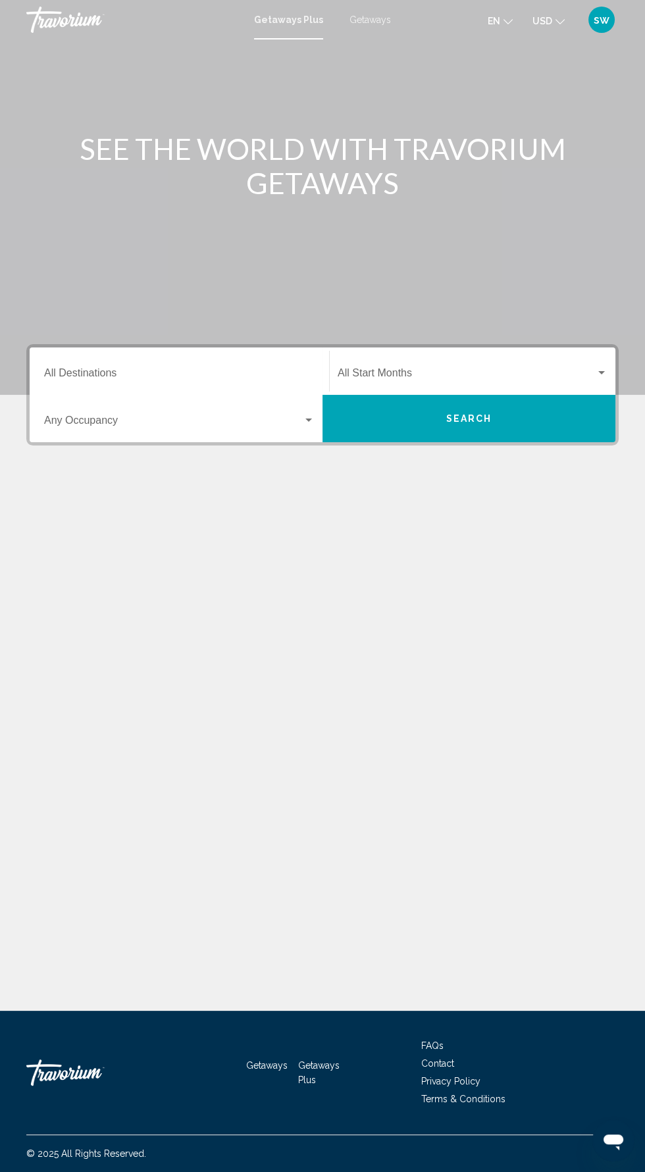
click at [282, 375] on input "Destination All Destinations" at bounding box center [179, 376] width 270 height 12
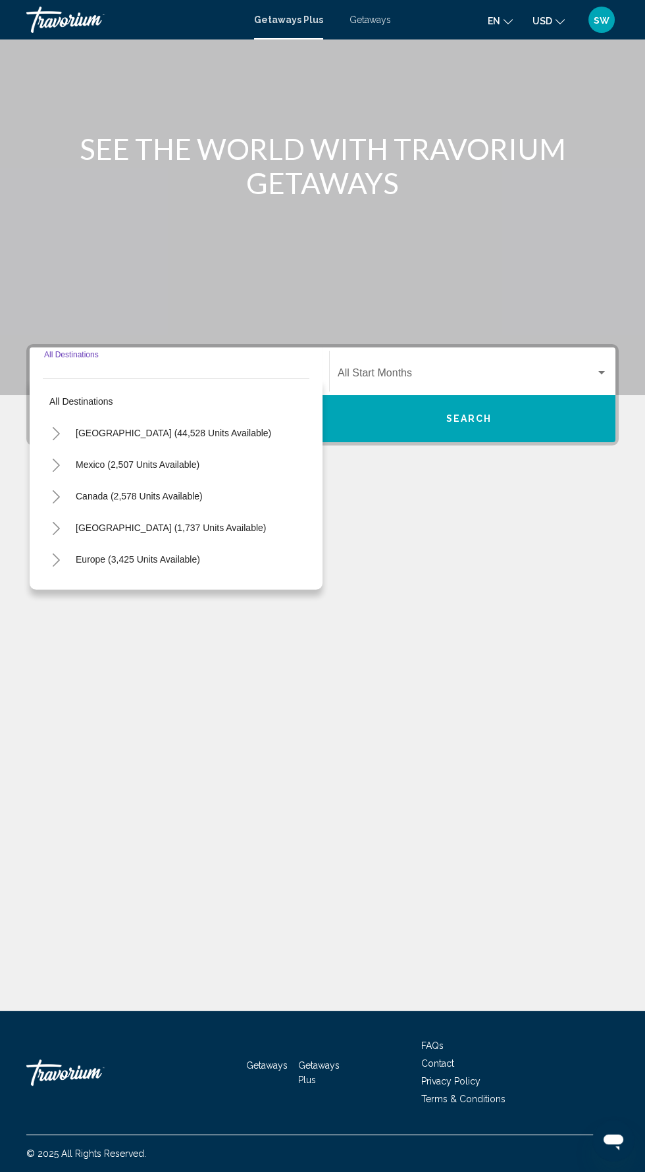
scroll to position [93, 0]
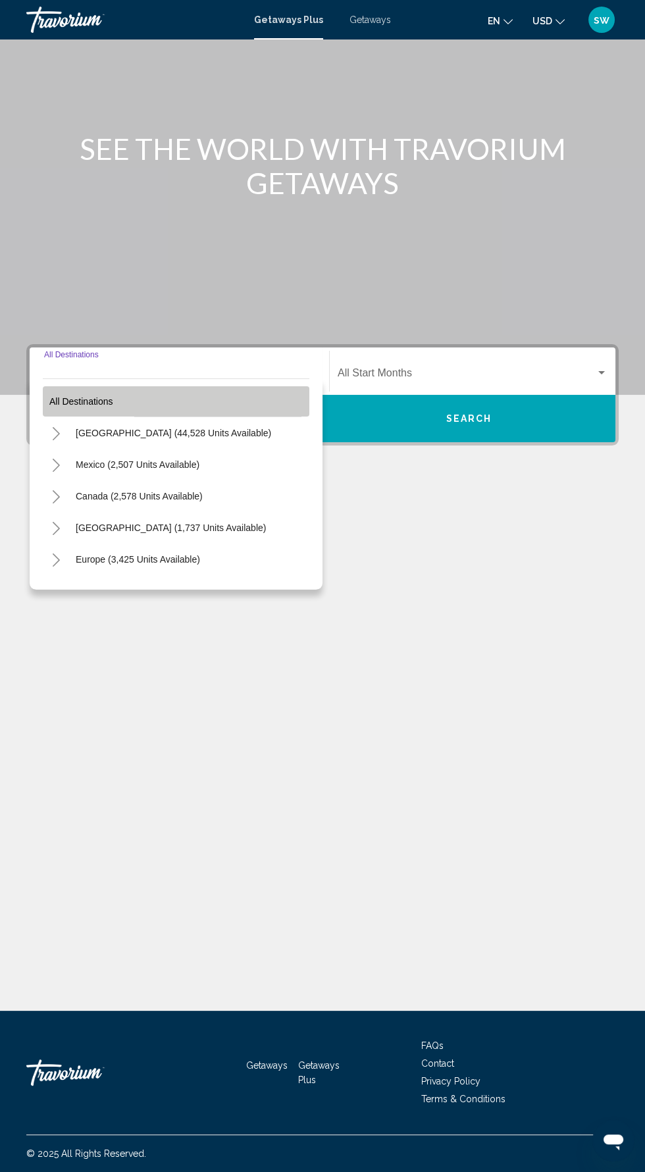
click at [138, 386] on button "All destinations" at bounding box center [176, 401] width 266 height 30
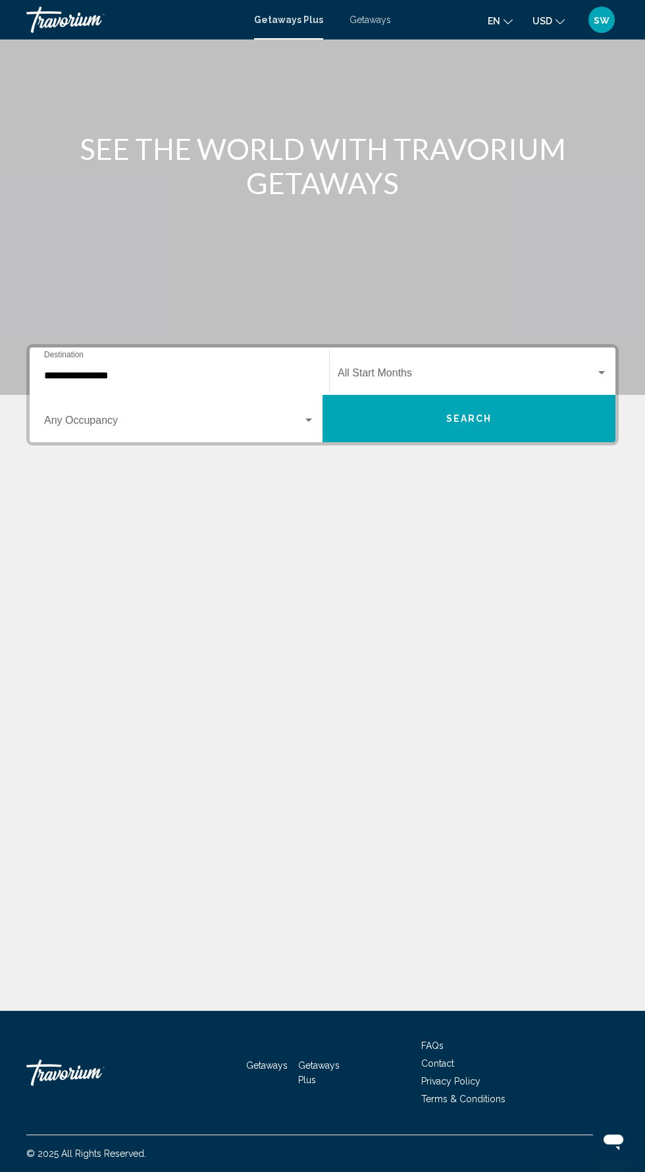
click at [155, 370] on input "**********" at bounding box center [179, 376] width 270 height 12
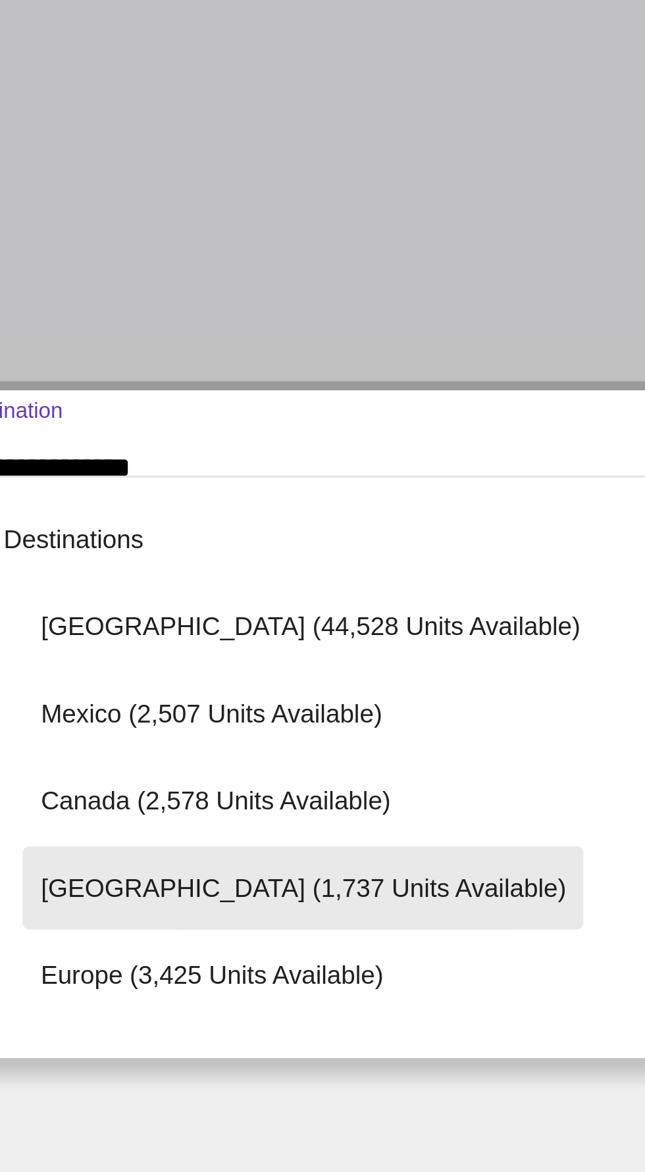
scroll to position [91, 0]
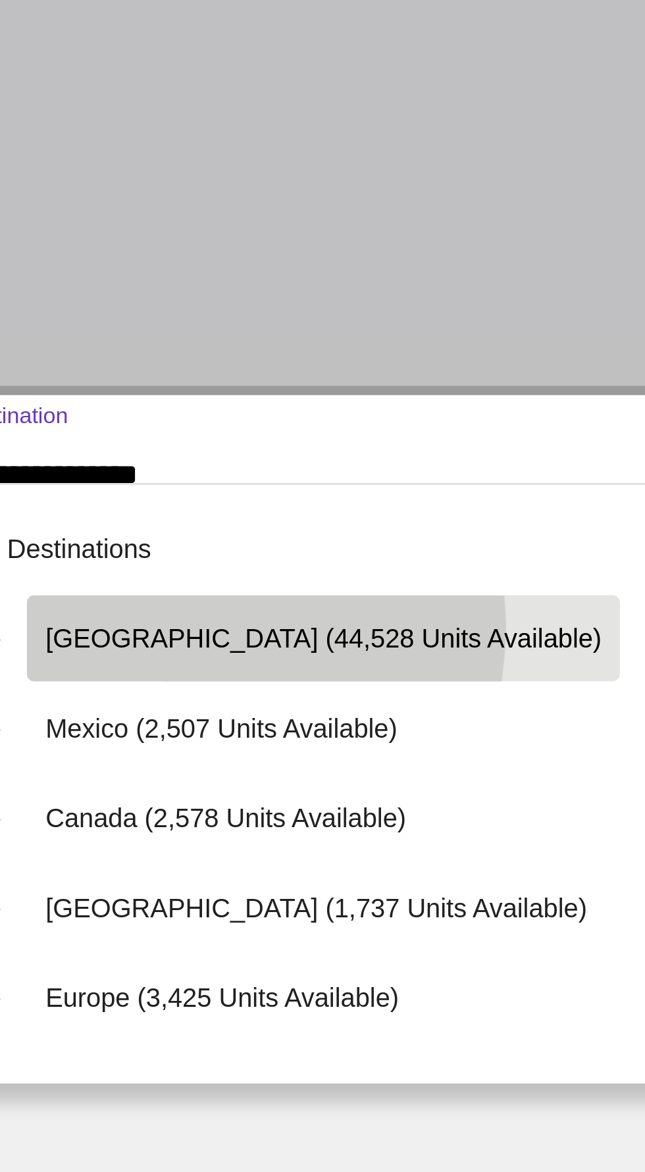
click at [118, 428] on span "[GEOGRAPHIC_DATA] (44,528 units available)" at bounding box center [173, 433] width 195 height 11
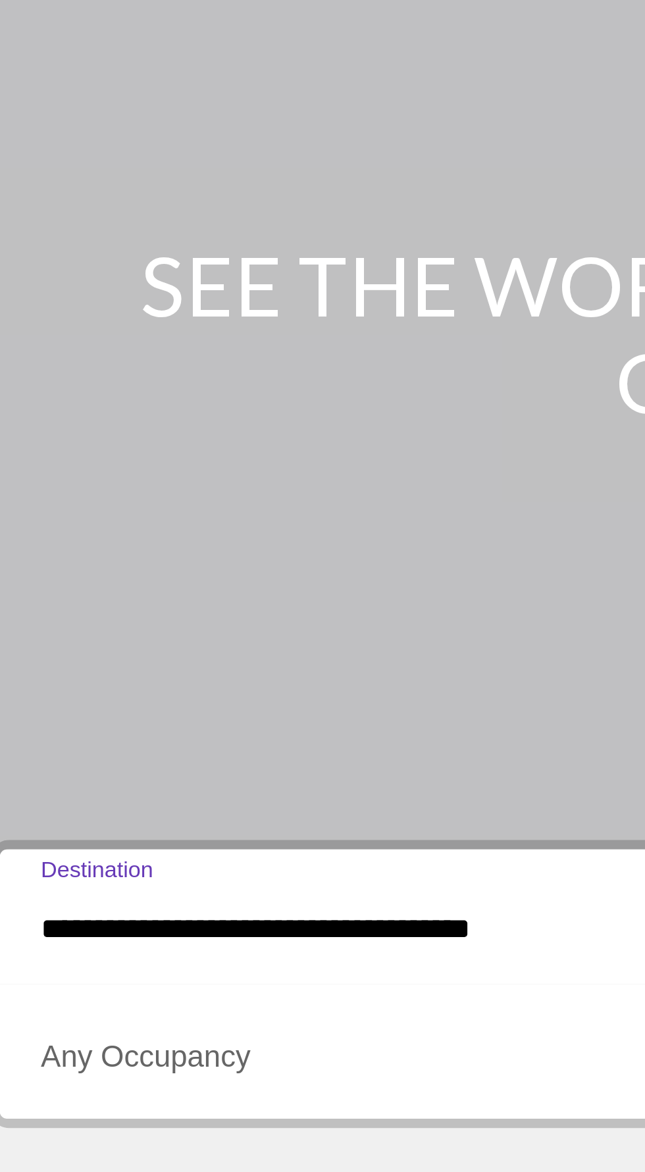
scroll to position [0, 0]
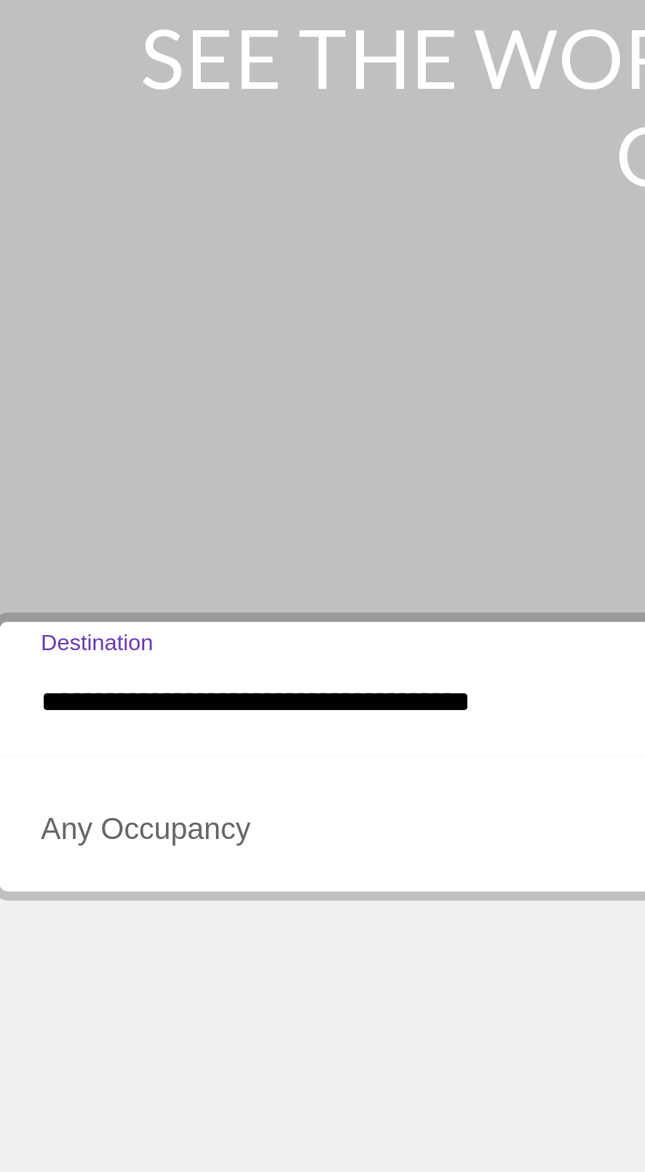
click at [66, 370] on input "**********" at bounding box center [179, 376] width 270 height 12
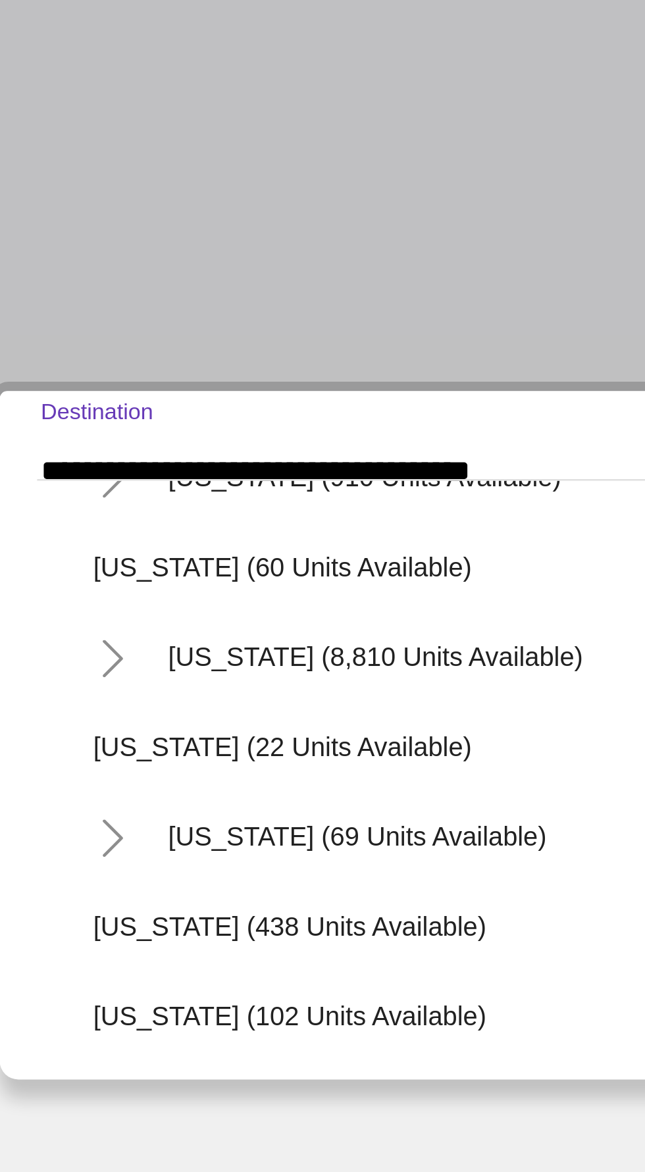
scroll to position [214, 0]
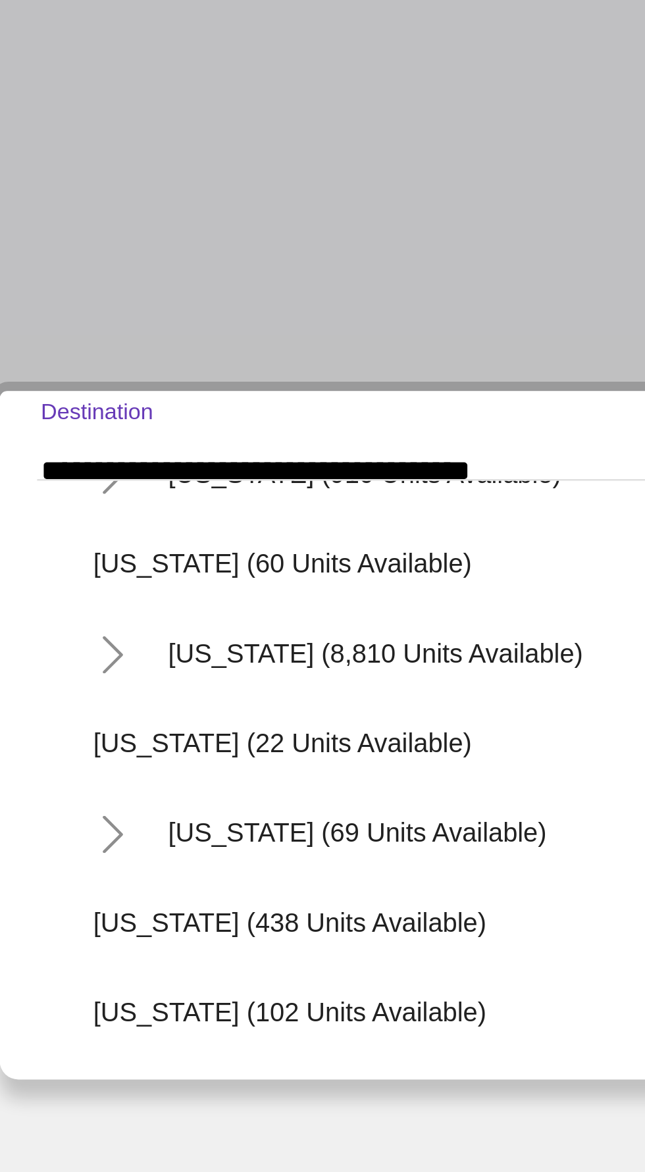
click at [68, 437] on icon "Toggle Florida (8,810 units available)" at bounding box center [69, 440] width 10 height 13
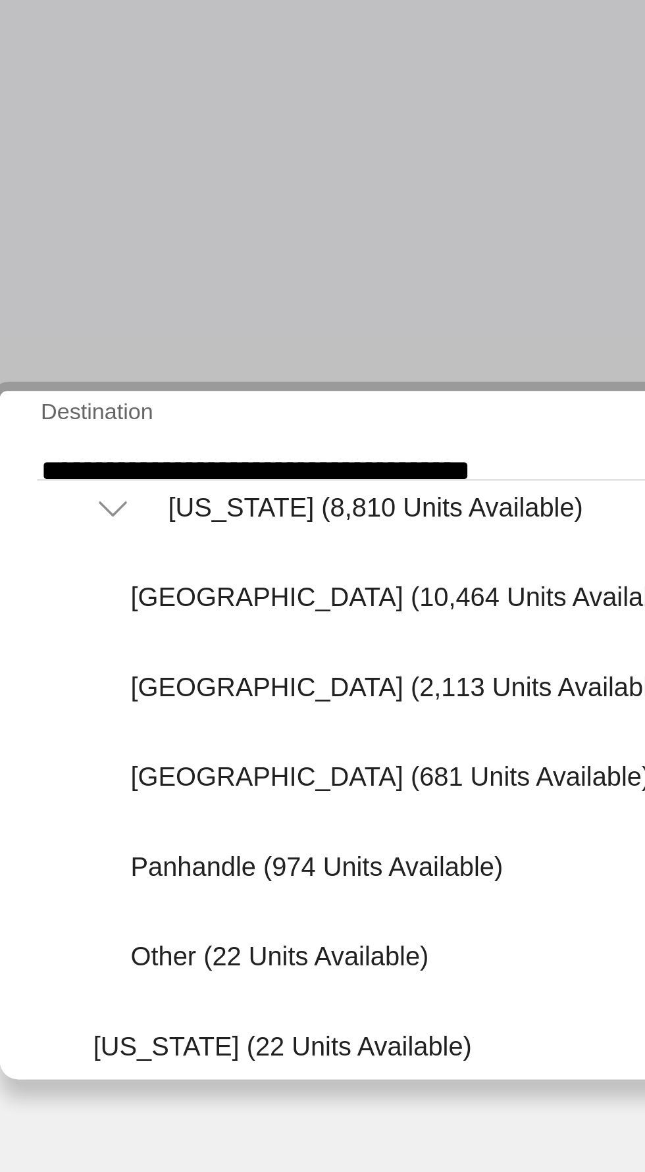
scroll to position [263, 0]
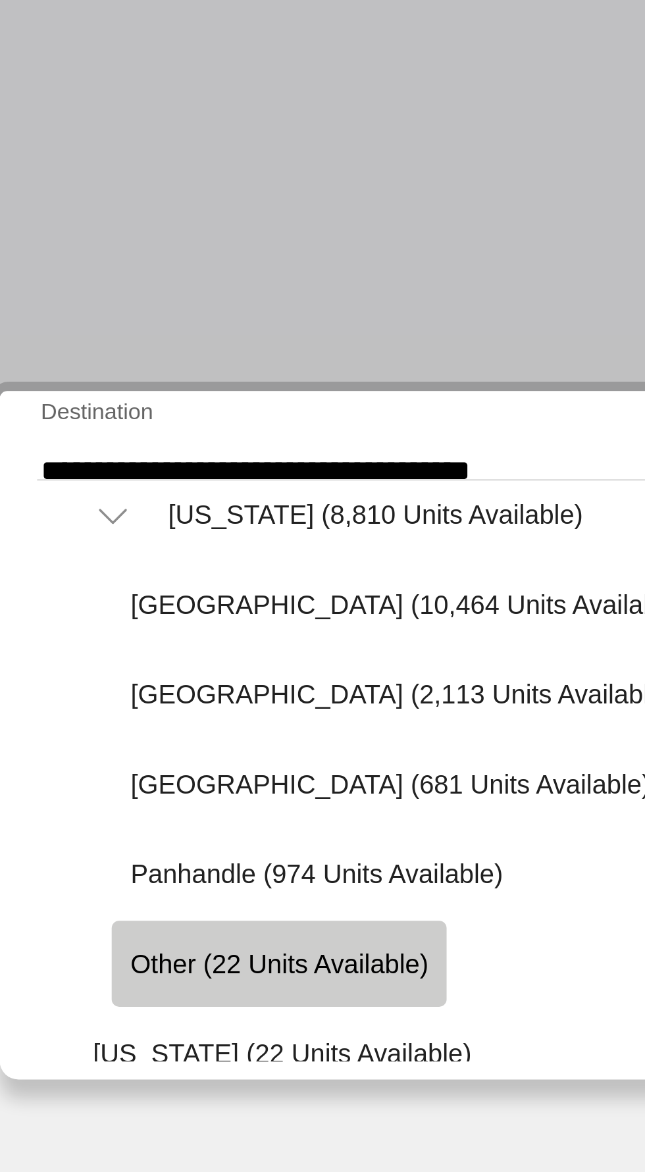
click at [176, 548] on span "Other (22 units available)" at bounding box center [128, 548] width 105 height 11
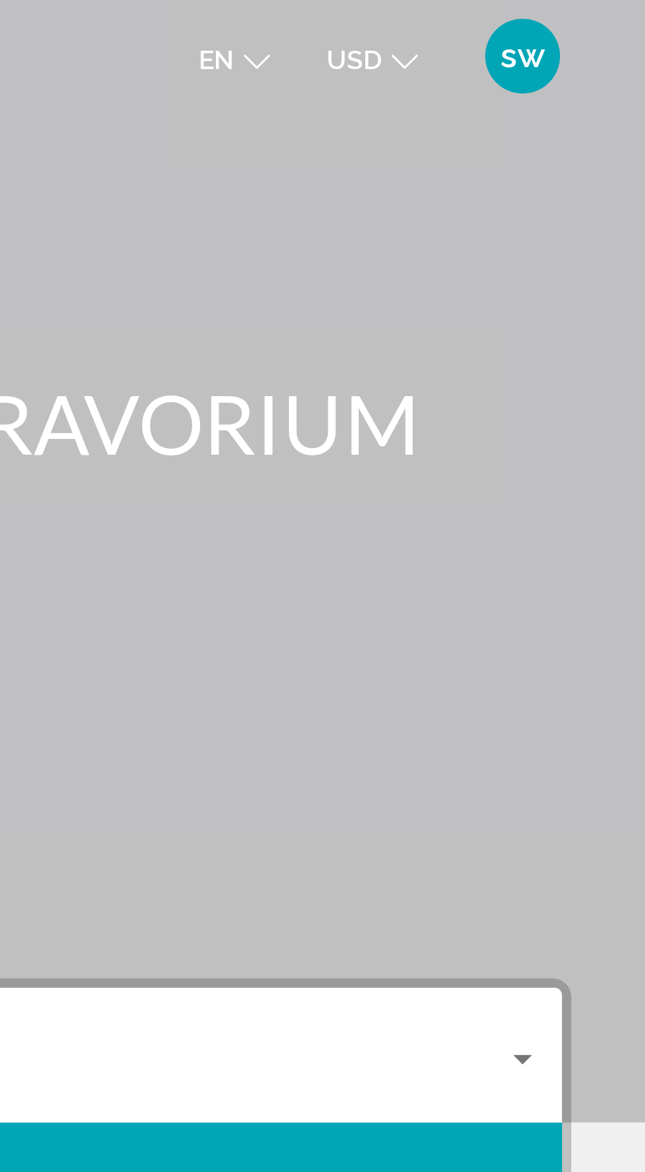
scroll to position [0, 0]
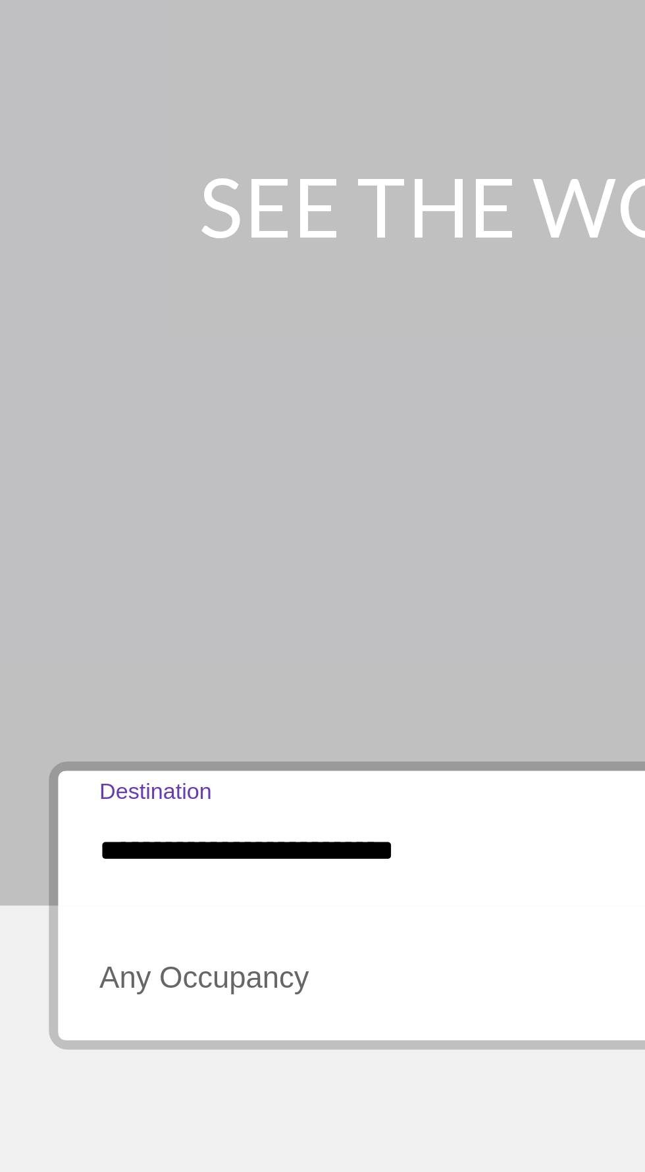
click at [81, 370] on input "**********" at bounding box center [179, 376] width 270 height 12
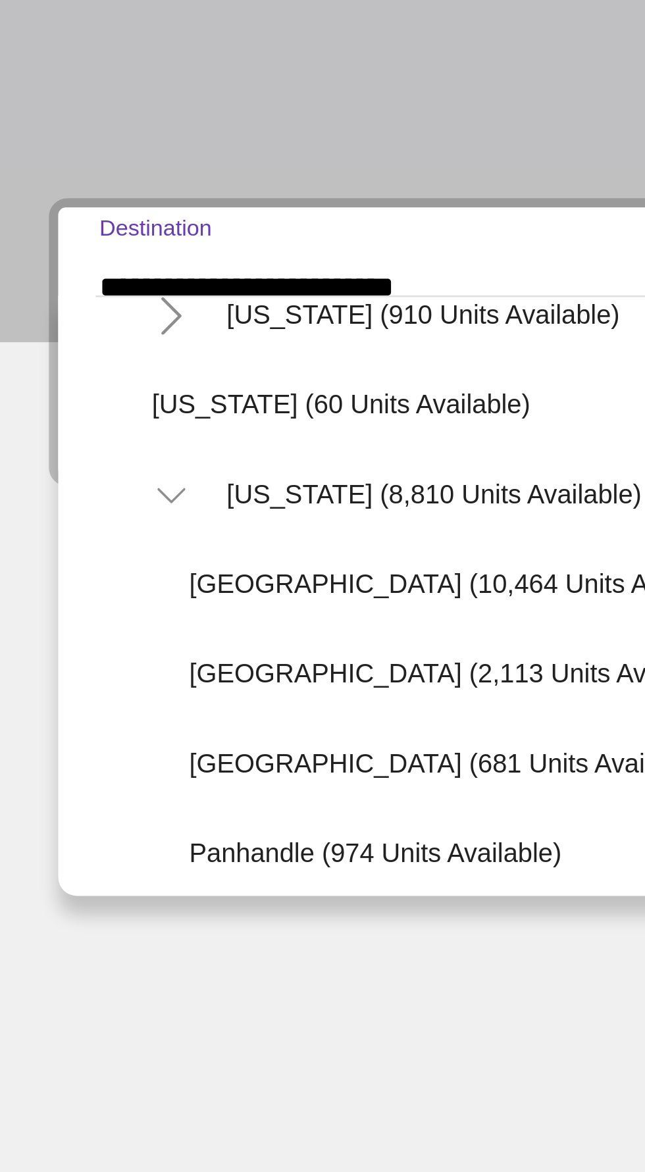
scroll to position [200, 0]
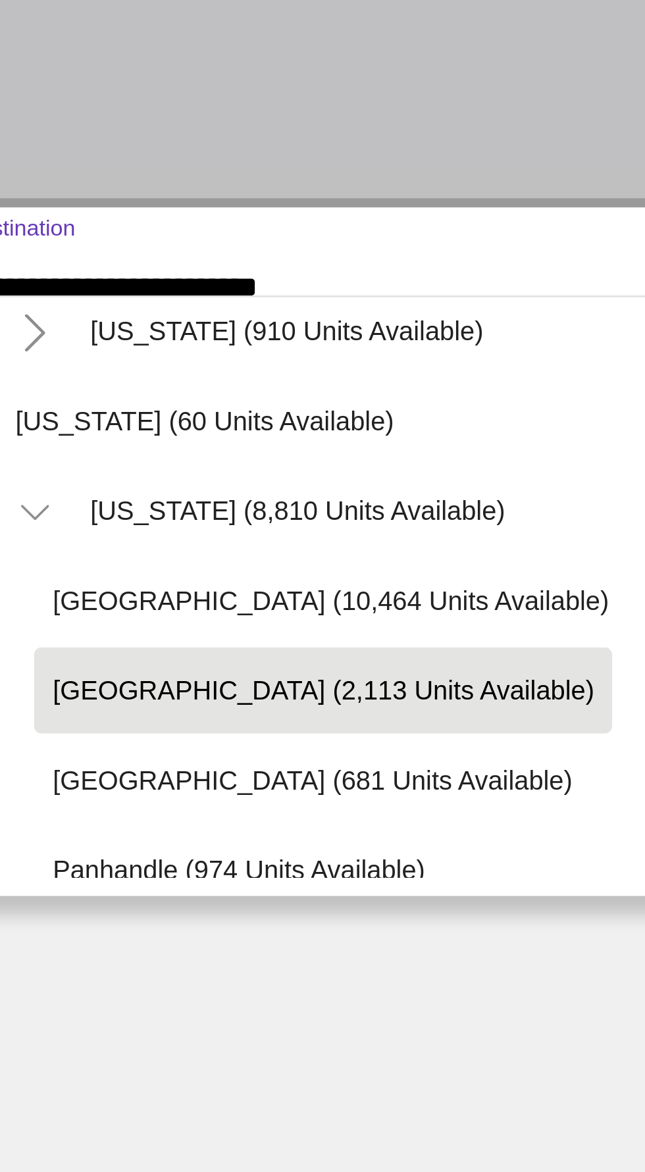
click at [199, 517] on span "[GEOGRAPHIC_DATA] (2,113 units available)" at bounding box center [171, 517] width 190 height 11
type input "**********"
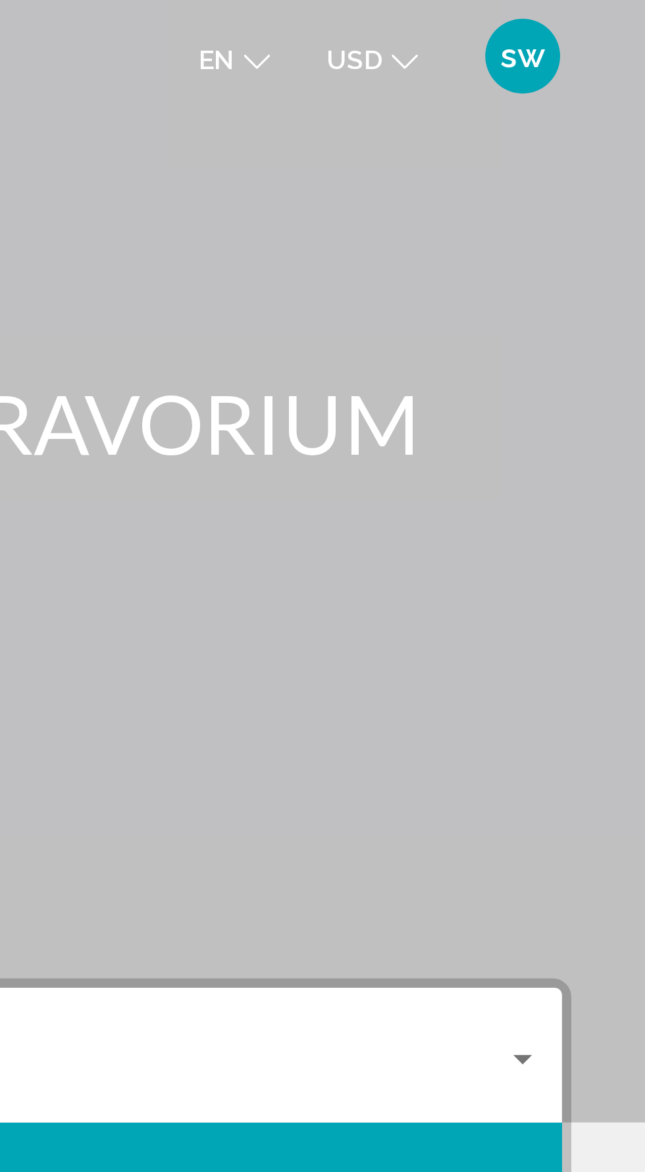
scroll to position [0, 0]
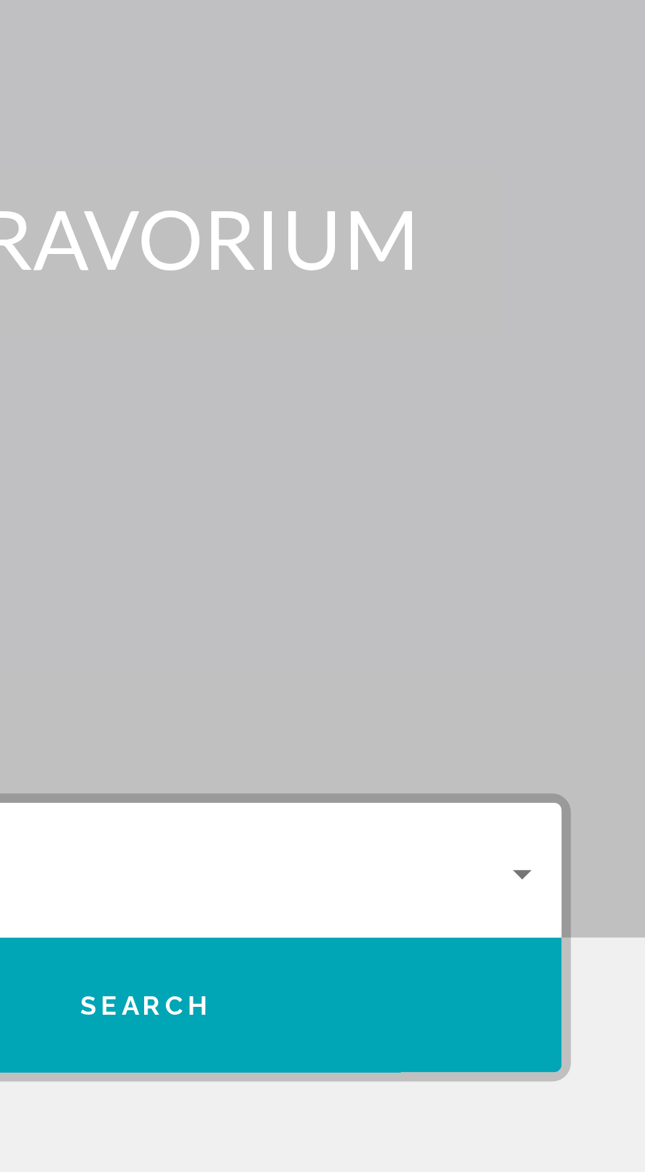
click at [601, 372] on div "Search widget" at bounding box center [601, 372] width 7 height 3
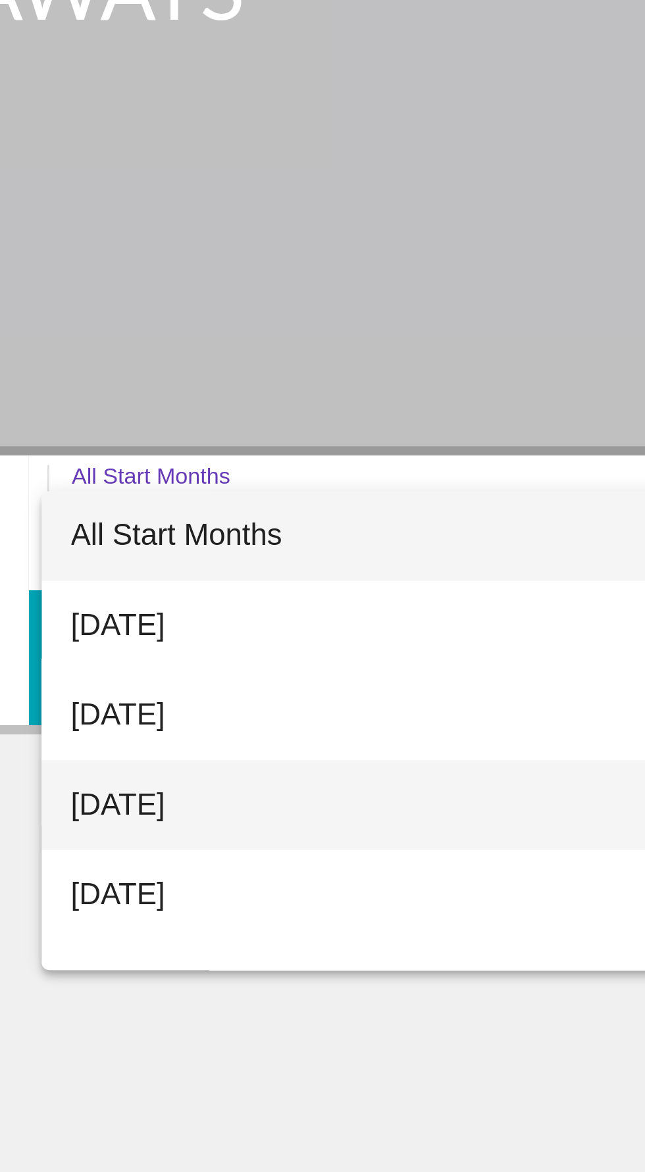
click at [362, 471] on span "[DATE]" at bounding box center [473, 471] width 270 height 32
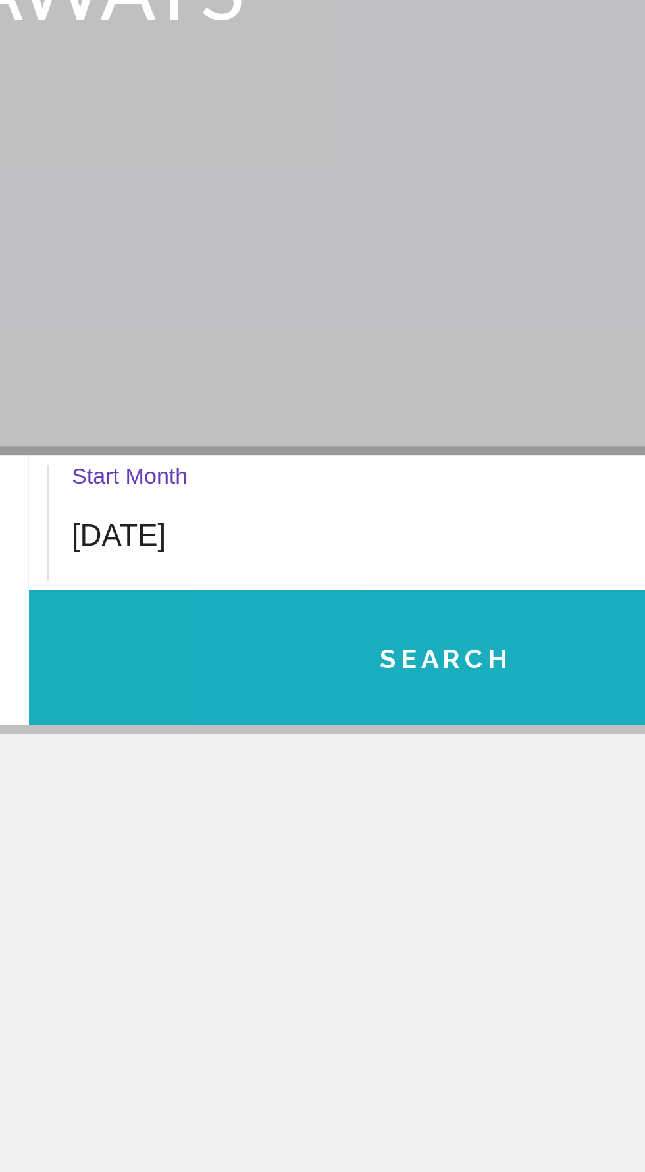
click at [501, 419] on button "Search" at bounding box center [468, 418] width 293 height 47
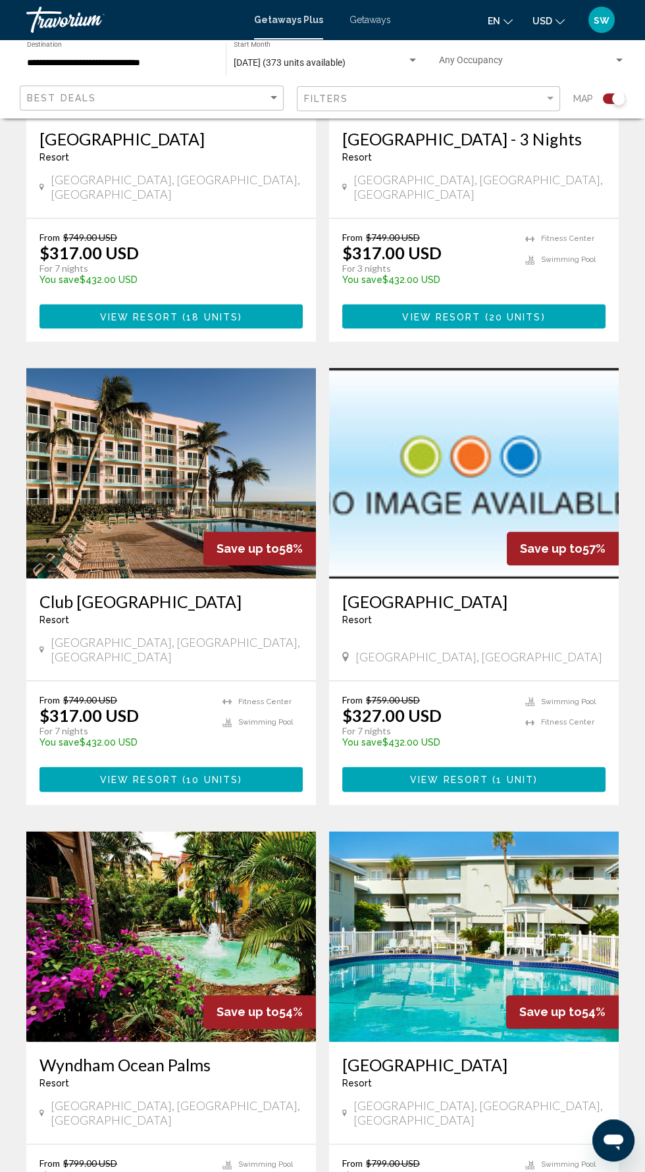
scroll to position [2127, 0]
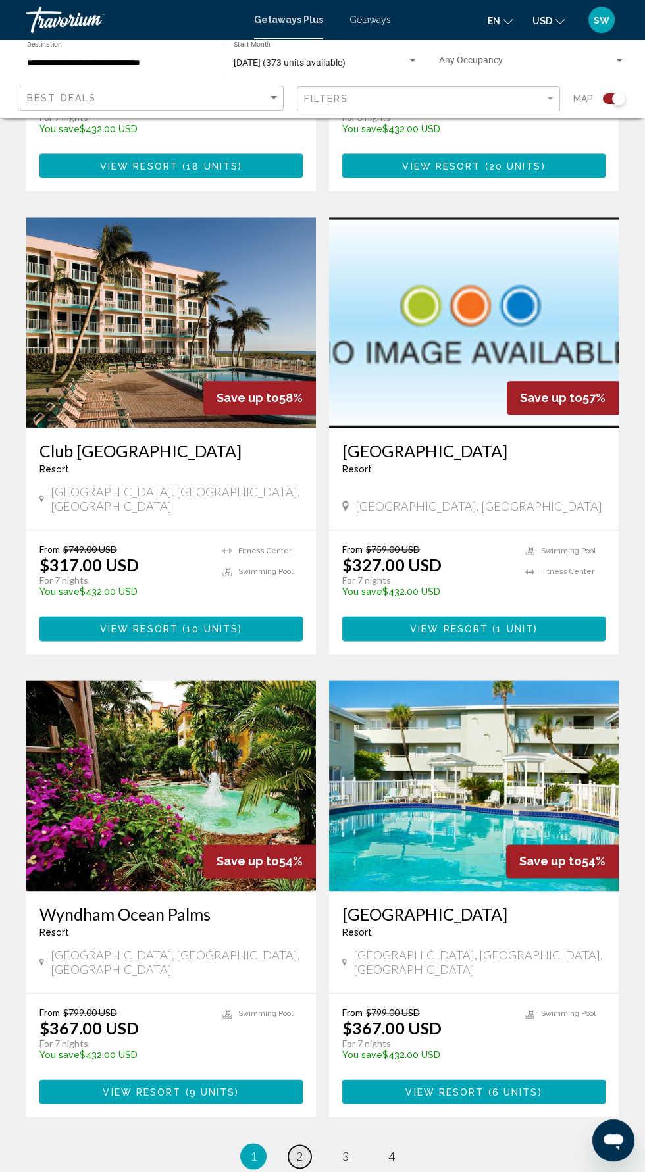
click at [299, 1149] on span "2" at bounding box center [299, 1156] width 7 height 14
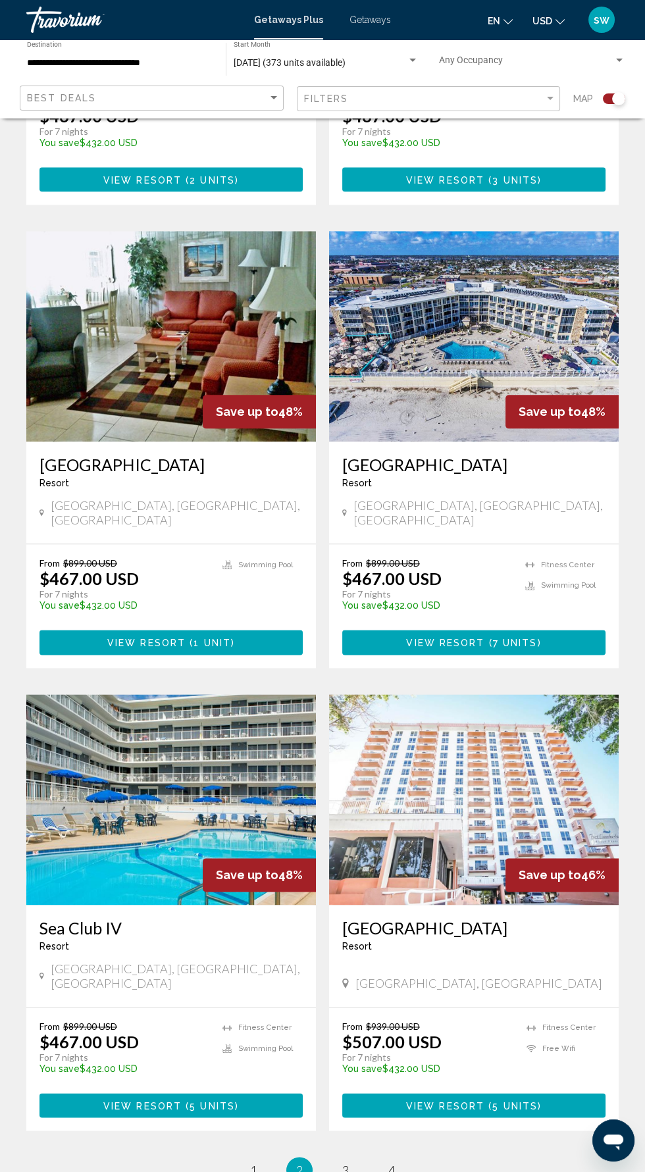
scroll to position [2107, 0]
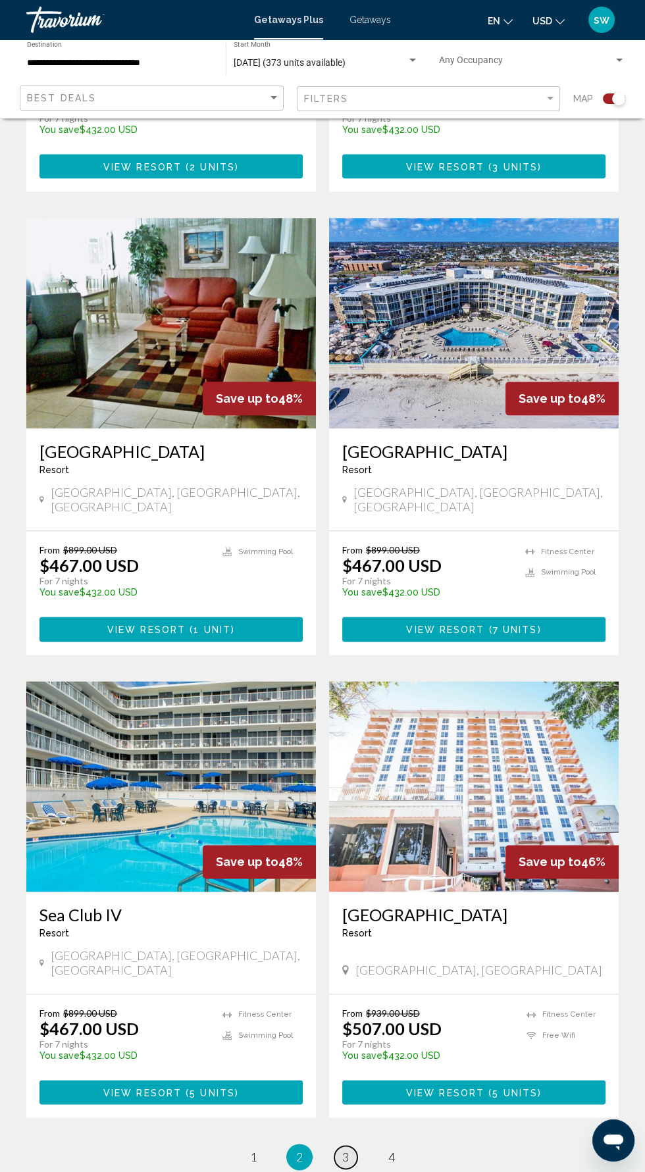
click at [345, 1149] on span "3" at bounding box center [345, 1156] width 7 height 14
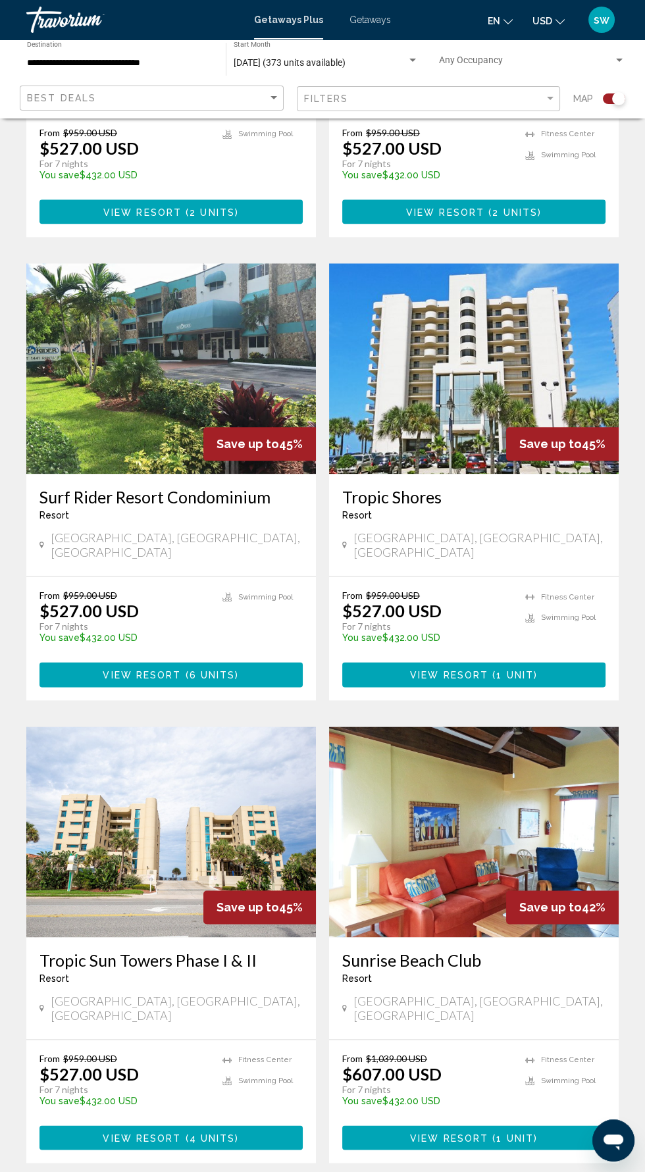
scroll to position [2101, 0]
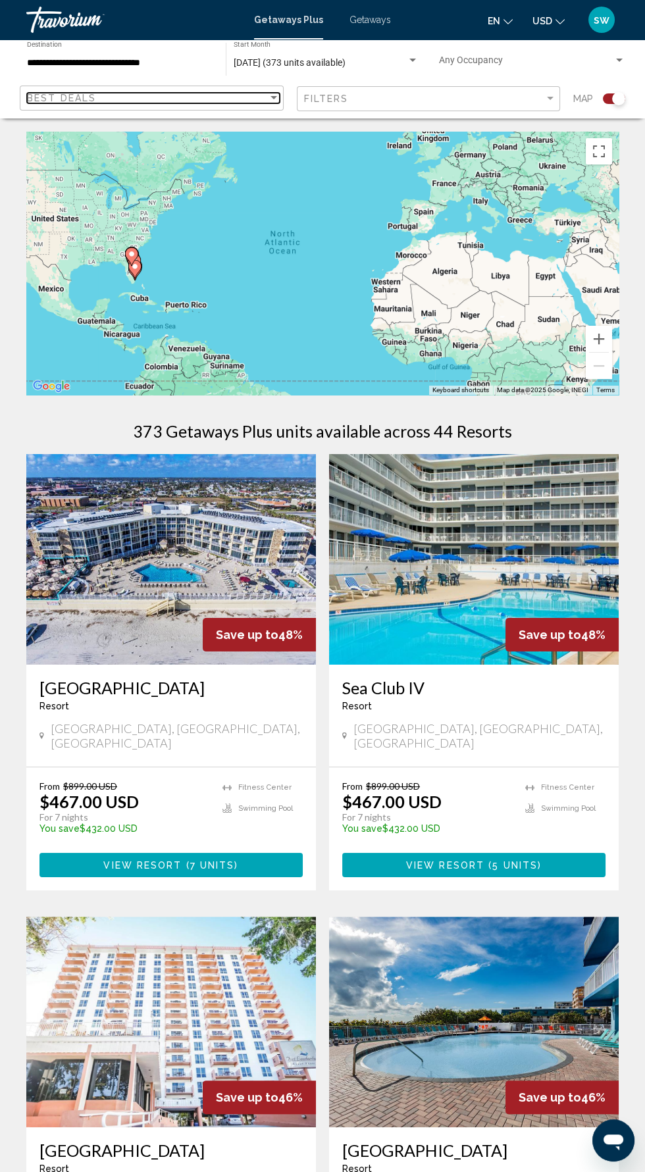
click at [106, 97] on div "Best Deals" at bounding box center [147, 98] width 241 height 11
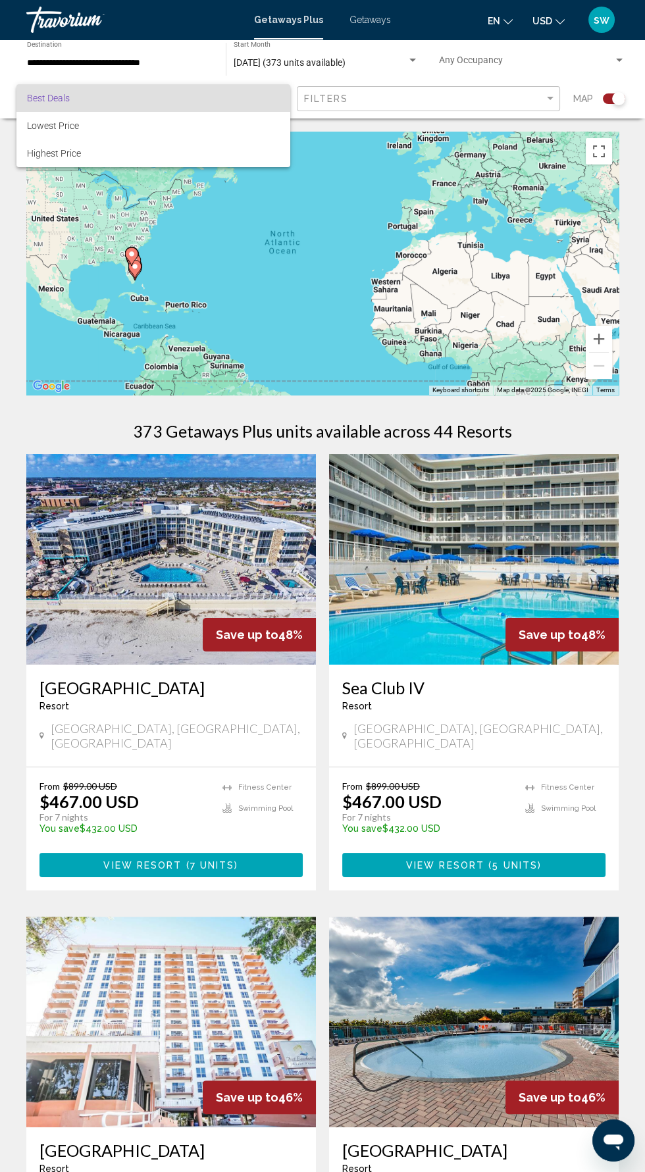
click at [36, 102] on span "Best Deals" at bounding box center [48, 98] width 43 height 11
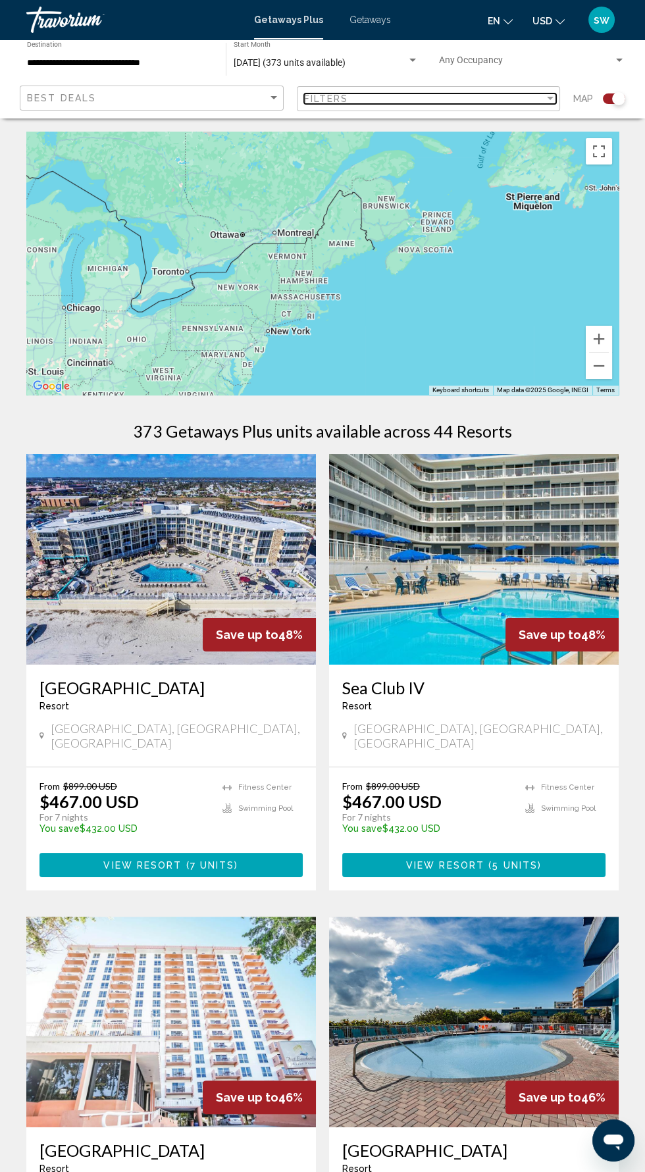
click at [359, 103] on div "Filters" at bounding box center [424, 98] width 241 height 11
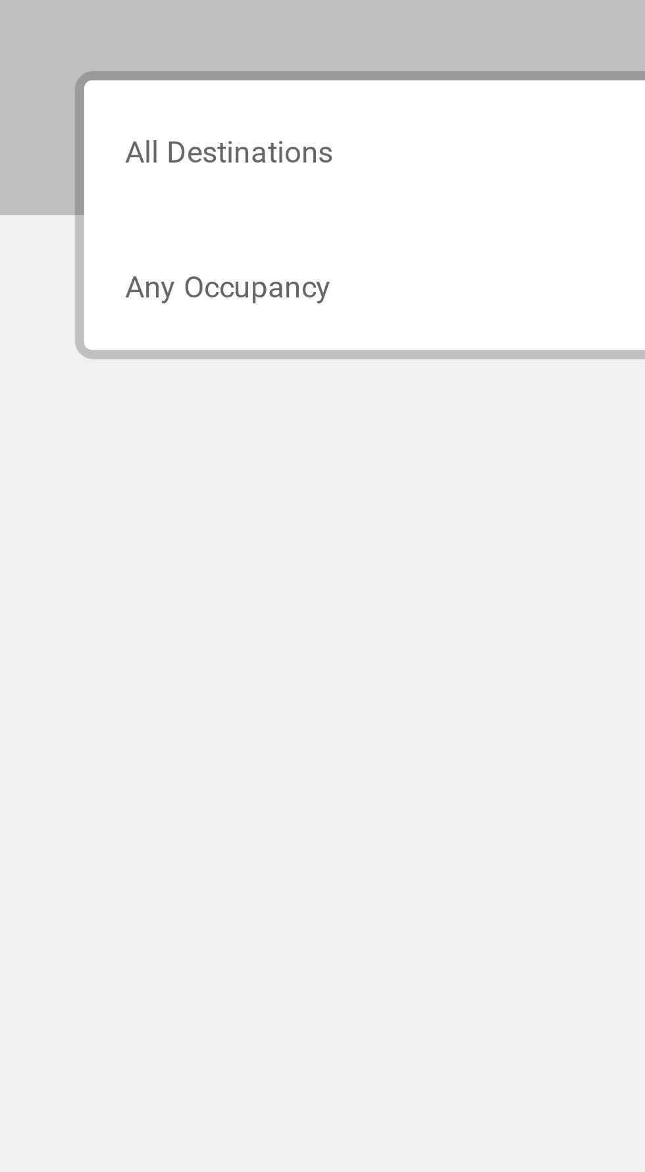
click at [68, 377] on input "Destination All Destinations" at bounding box center [179, 376] width 270 height 12
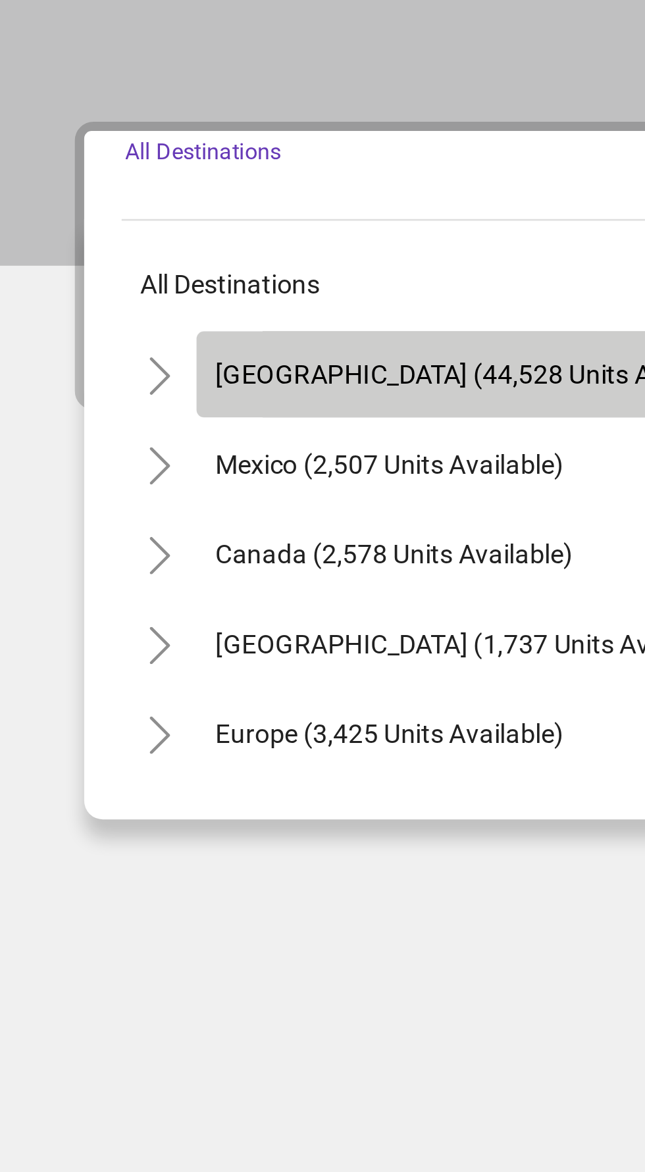
click at [76, 435] on span "[GEOGRAPHIC_DATA] (44,528 units available)" at bounding box center [170, 433] width 188 height 11
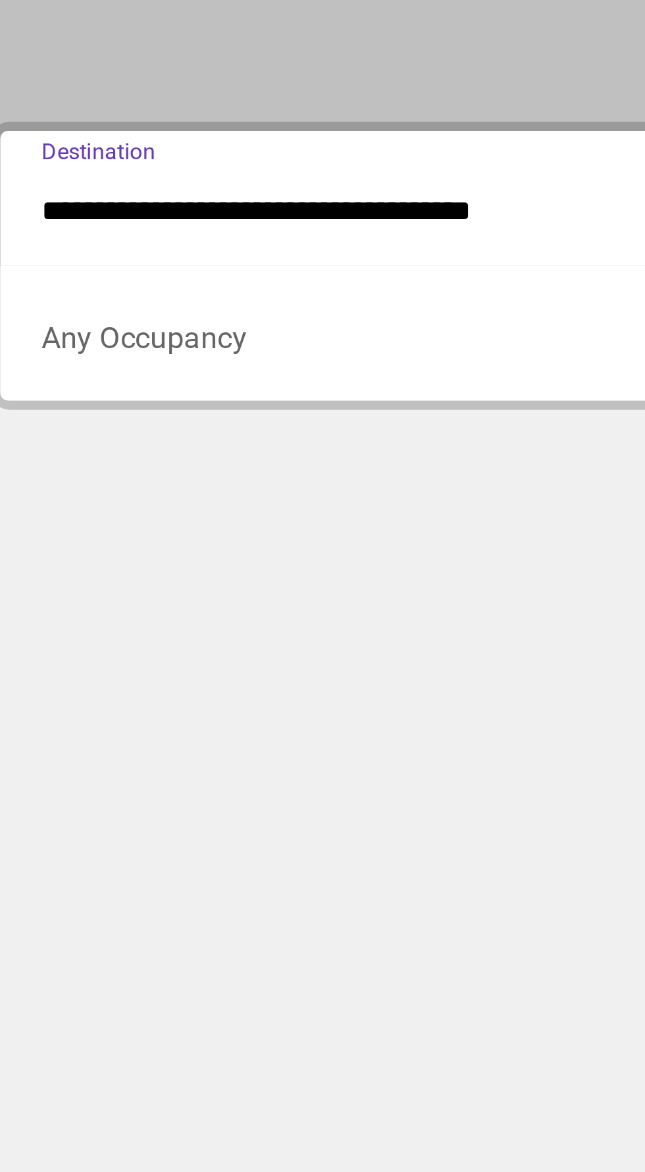
click at [57, 370] on input "**********" at bounding box center [179, 376] width 270 height 12
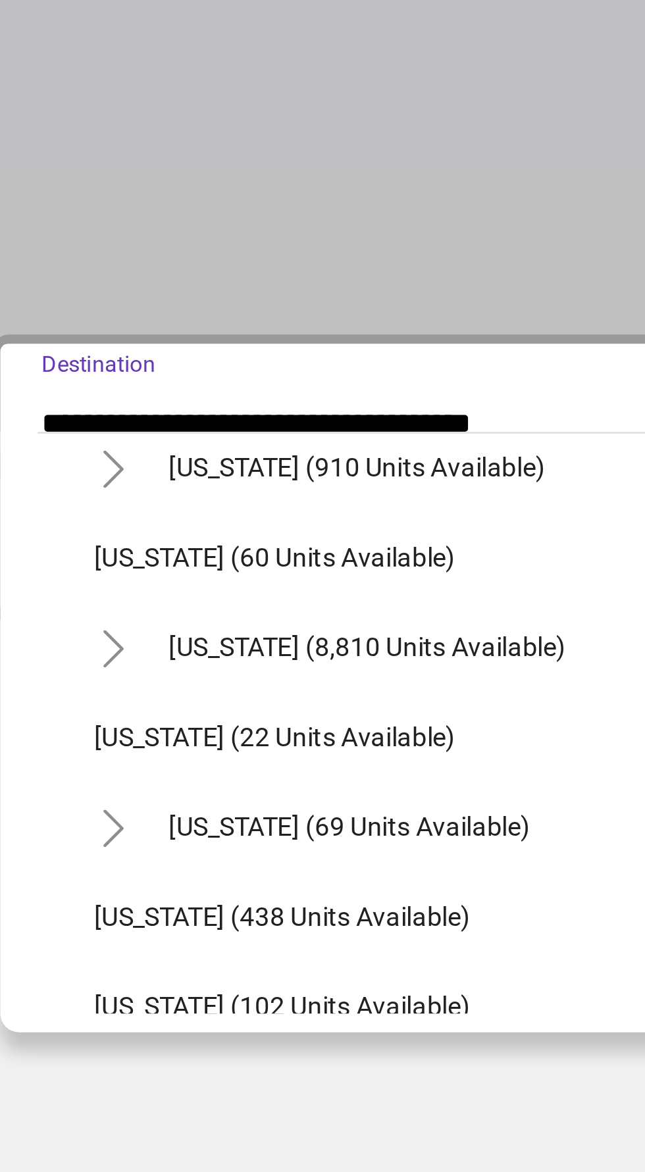
scroll to position [201, 0]
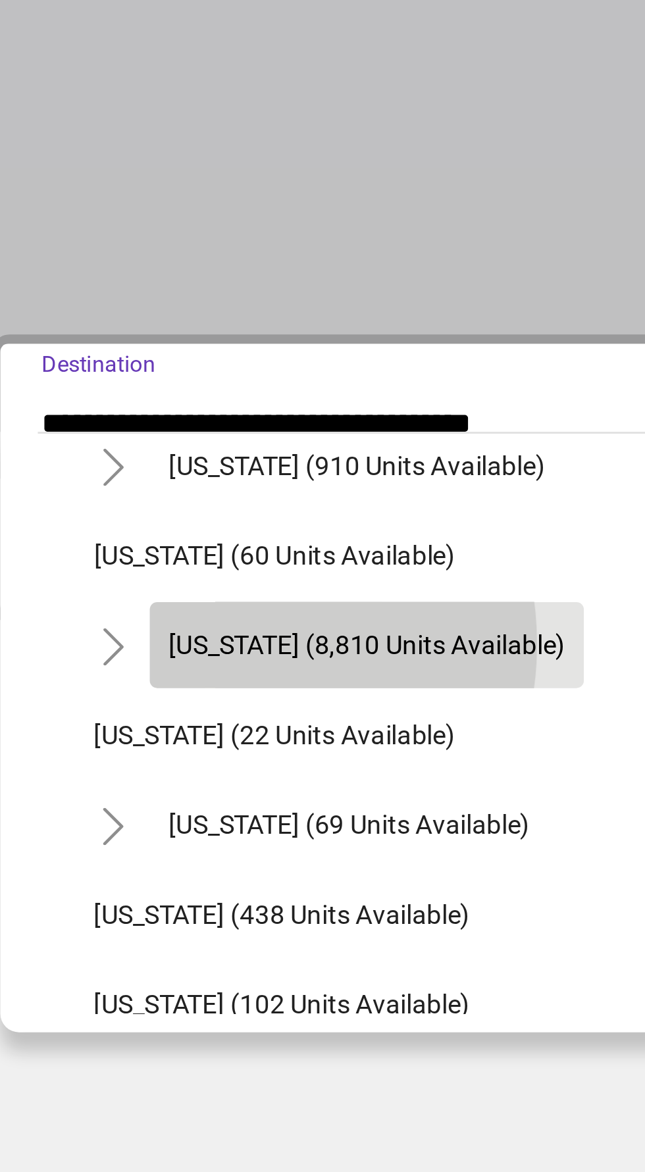
click at [103, 453] on span "[US_STATE] (8,810 units available)" at bounding box center [158, 453] width 139 height 11
type input "**********"
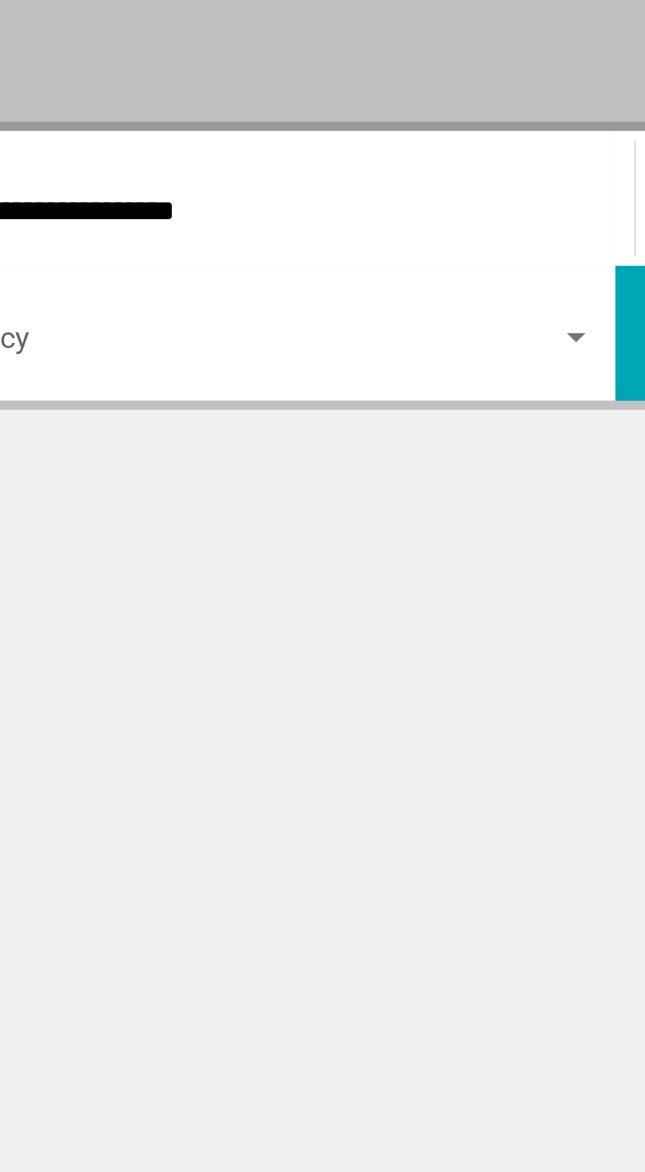
click at [139, 424] on span "Search widget" at bounding box center [173, 423] width 259 height 12
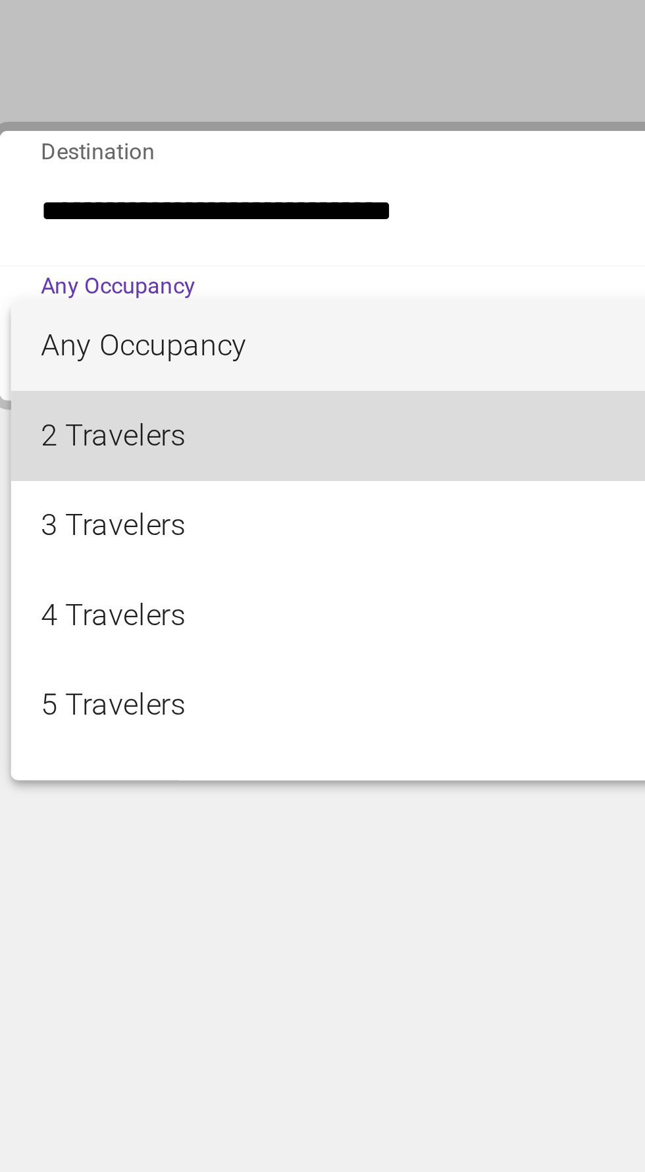
click at [68, 455] on span "2 Travelers" at bounding box center [179, 455] width 270 height 32
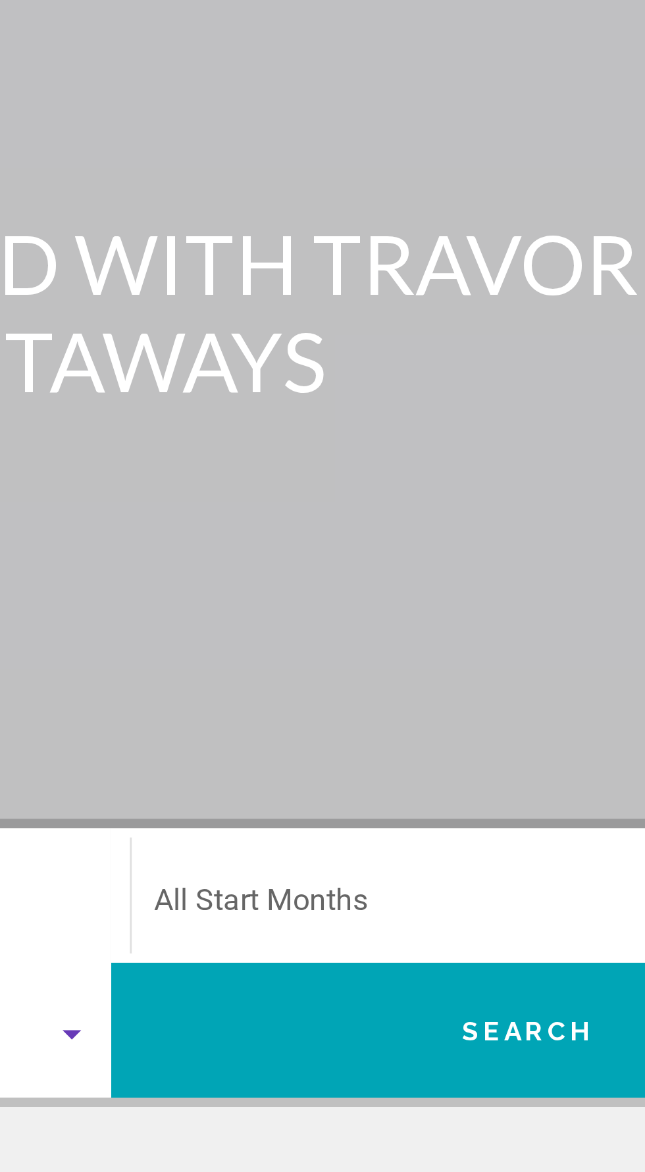
click at [448, 370] on span "Search widget" at bounding box center [467, 376] width 258 height 12
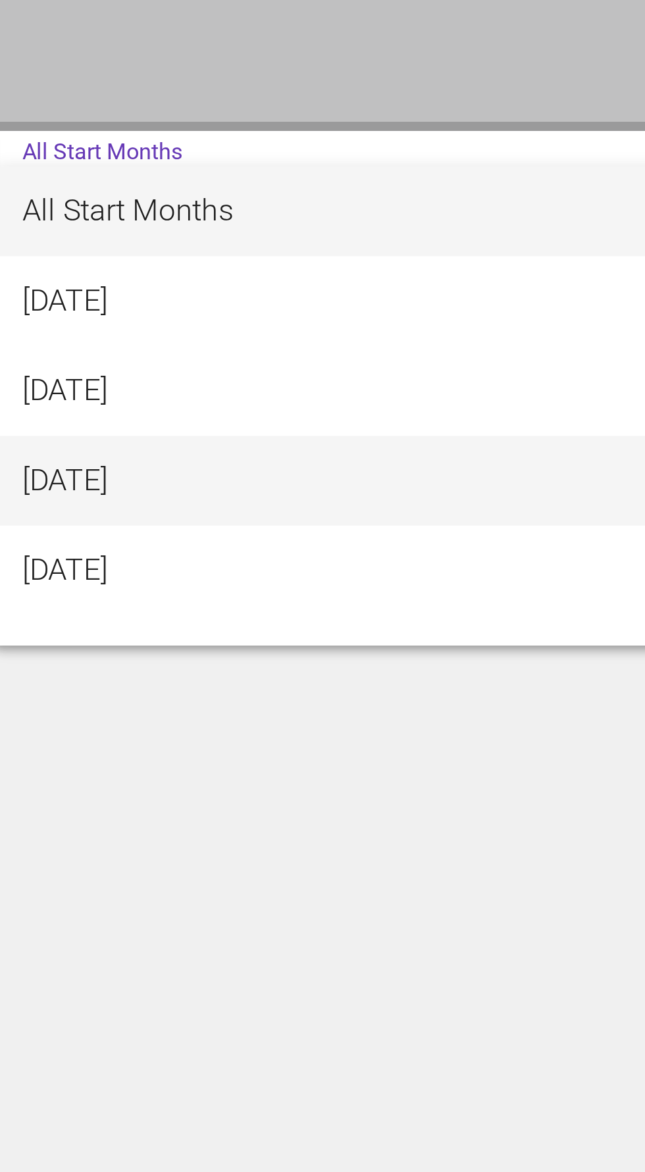
click at [371, 470] on span "[DATE]" at bounding box center [473, 471] width 270 height 32
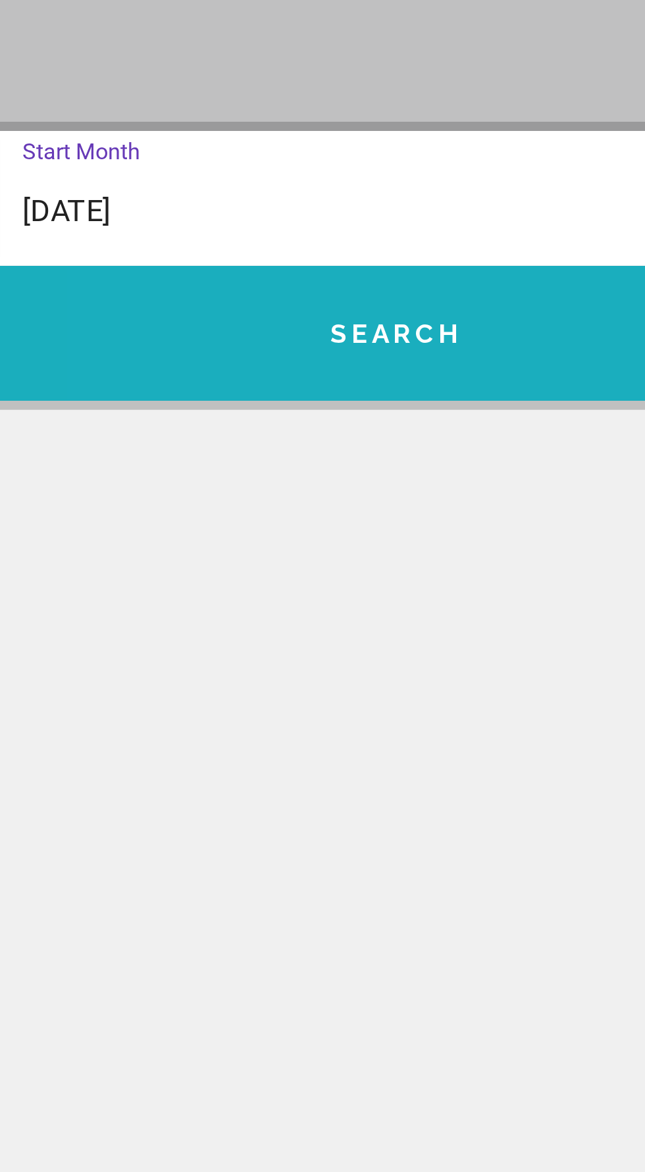
click at [457, 431] on button "Search" at bounding box center [468, 418] width 293 height 47
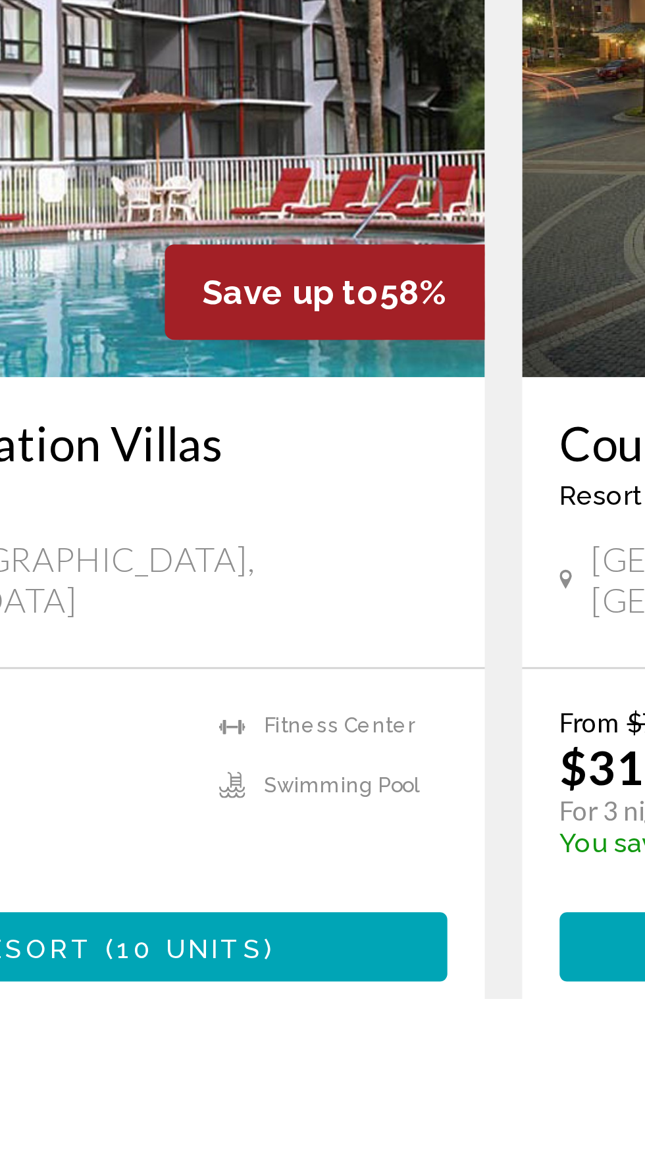
scroll to position [2166, 0]
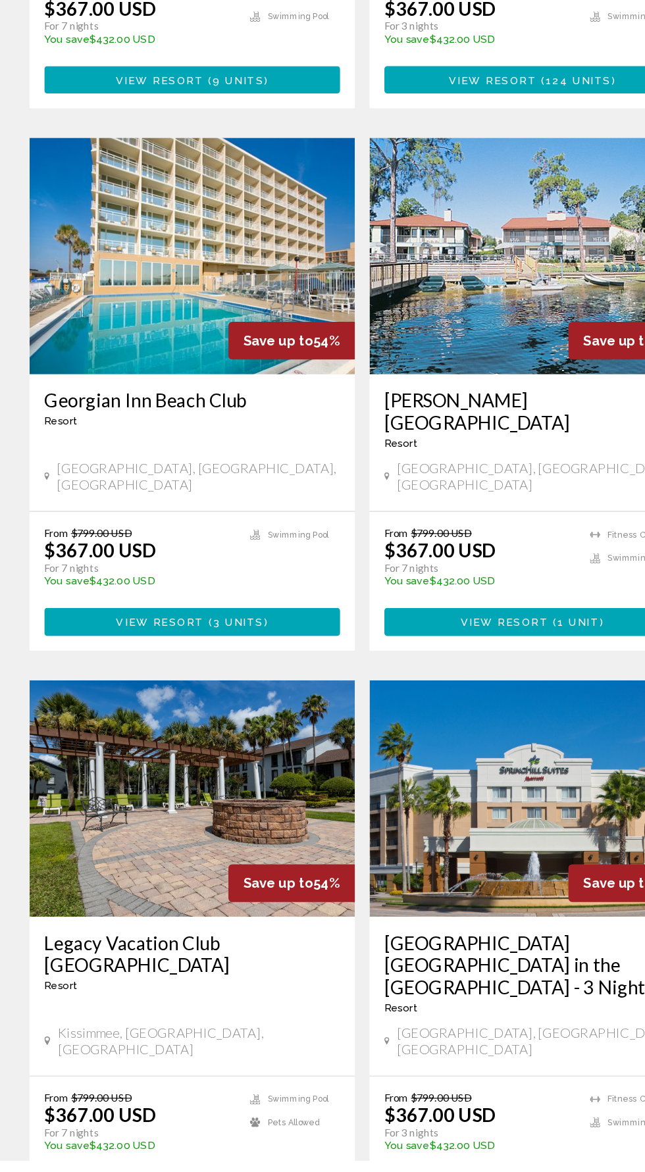
scroll to position [2146, 0]
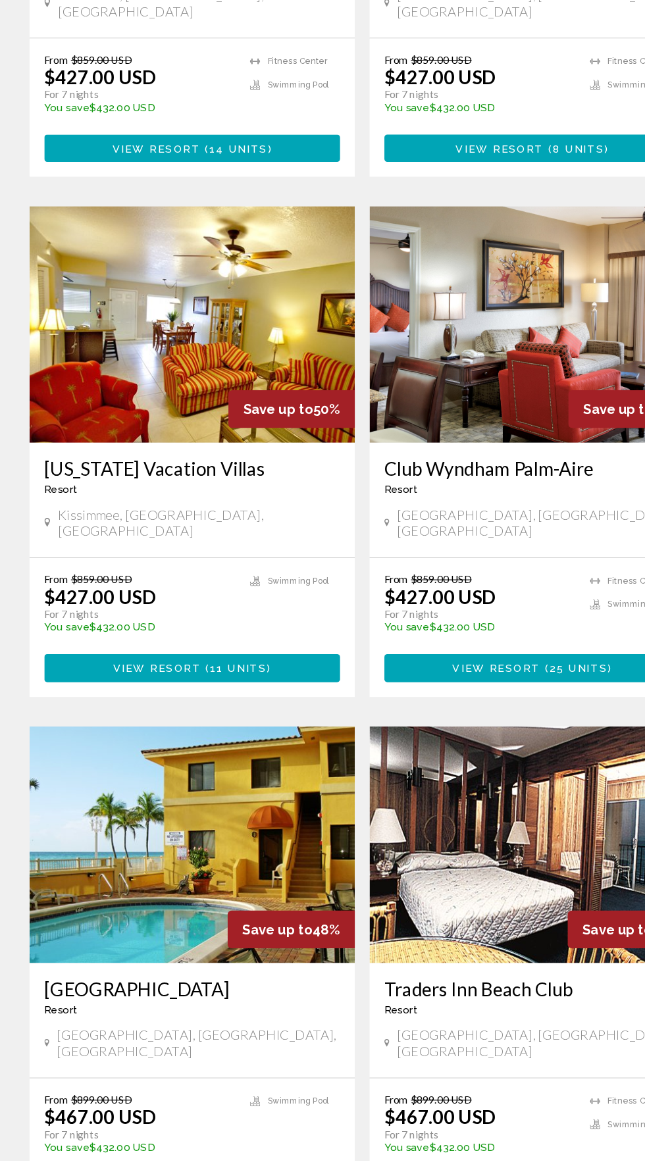
scroll to position [2146, 0]
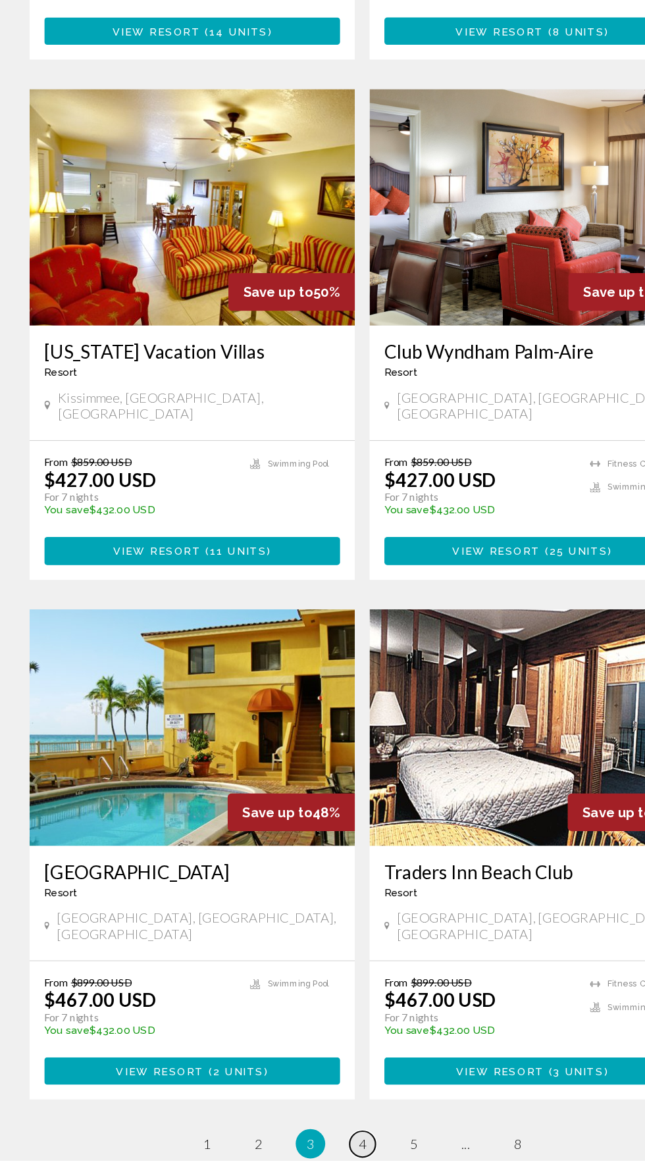
click at [322, 1149] on span "4" at bounding box center [322, 1156] width 7 height 14
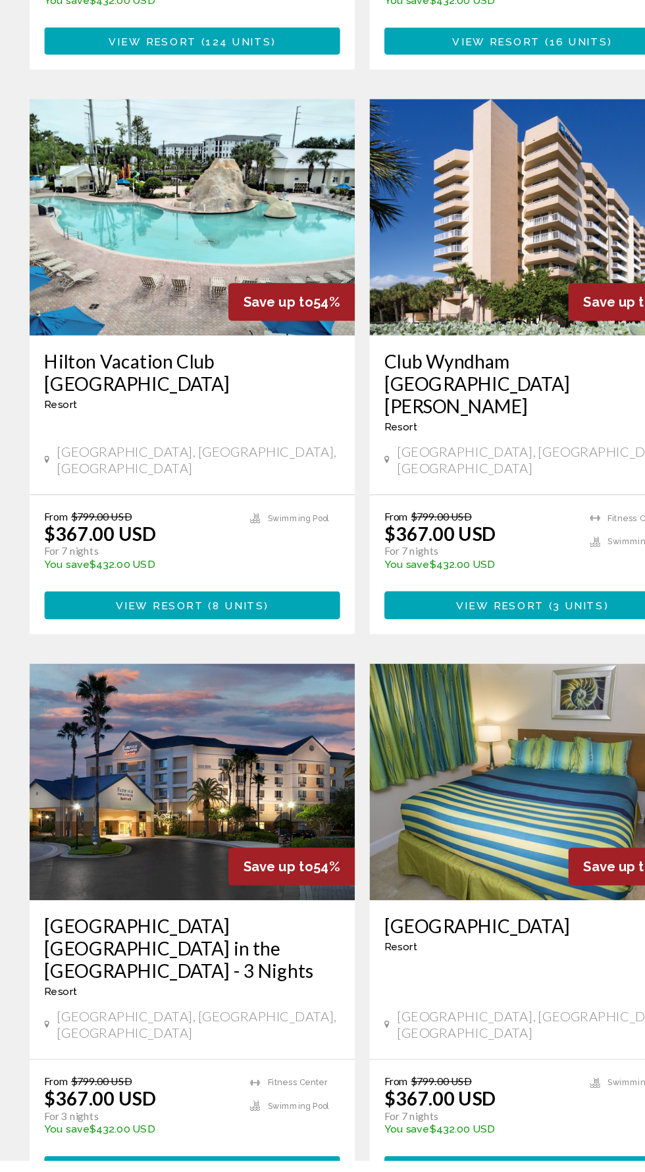
scroll to position [2245, 0]
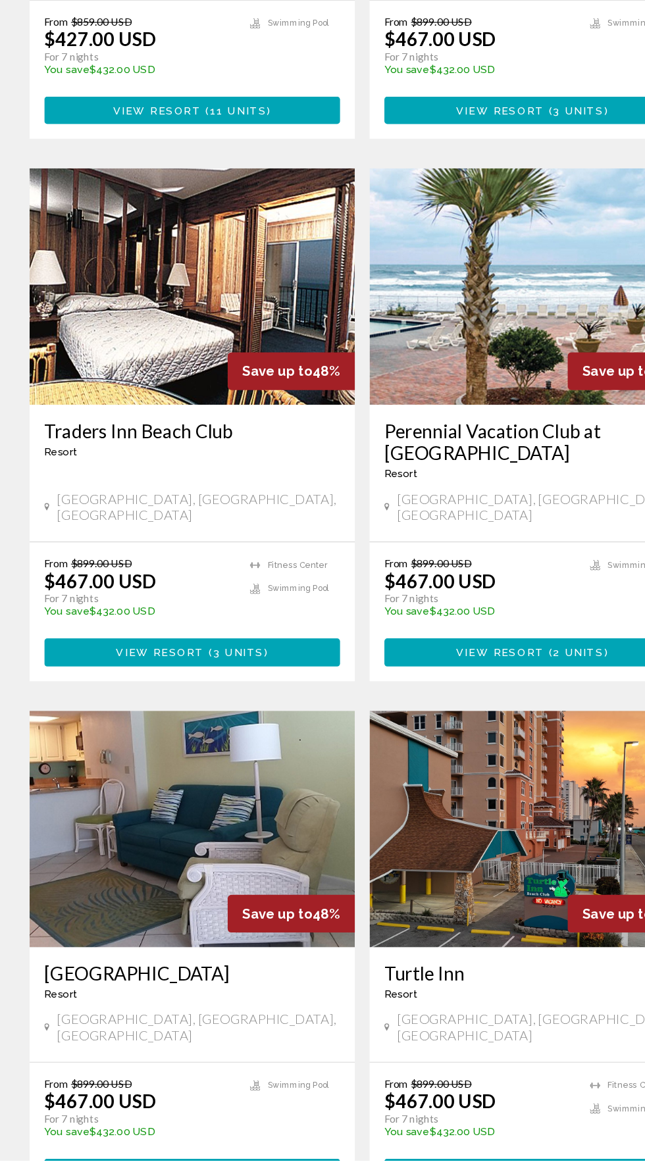
scroll to position [2116, 0]
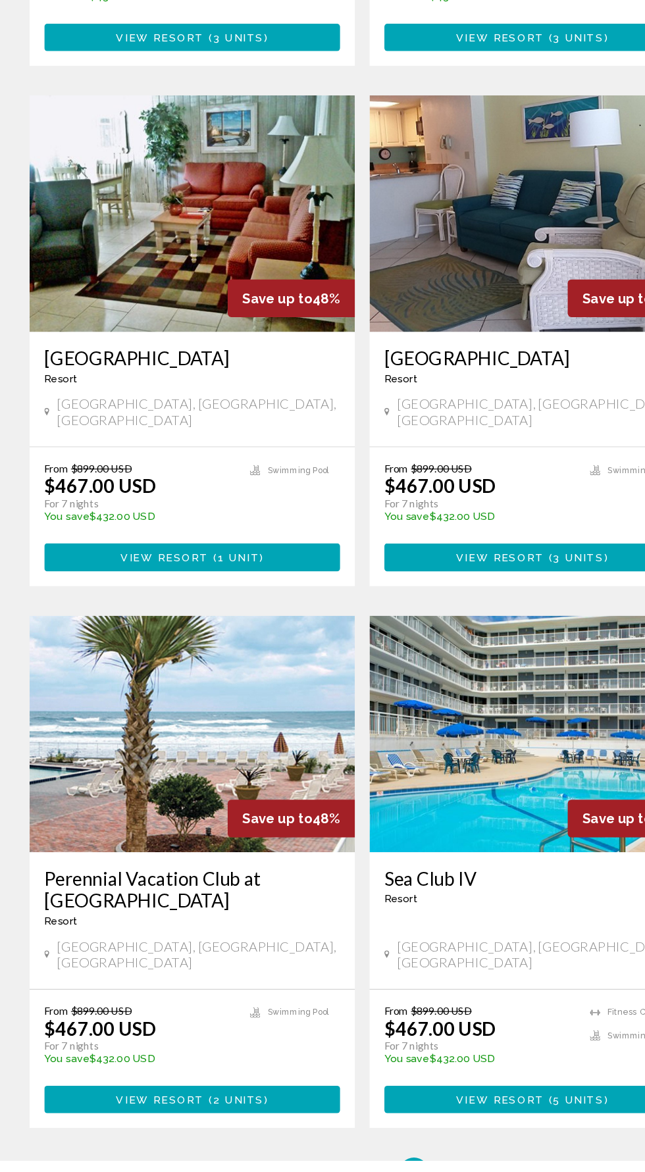
scroll to position [2127, 0]
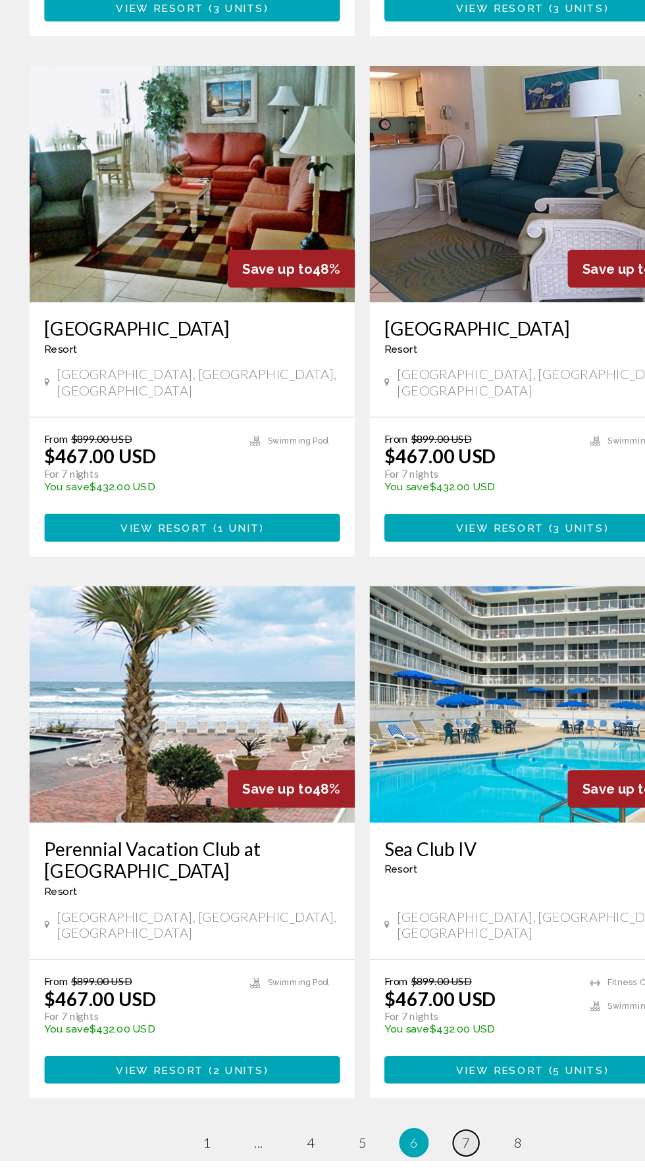
click at [414, 1149] on span "7" at bounding box center [414, 1156] width 7 height 14
